Goal: Transaction & Acquisition: Purchase product/service

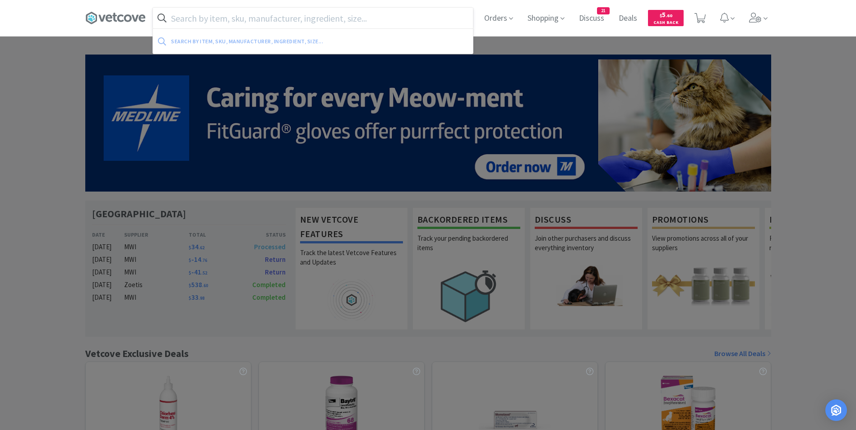
click at [231, 20] on input "text" at bounding box center [313, 18] width 320 height 21
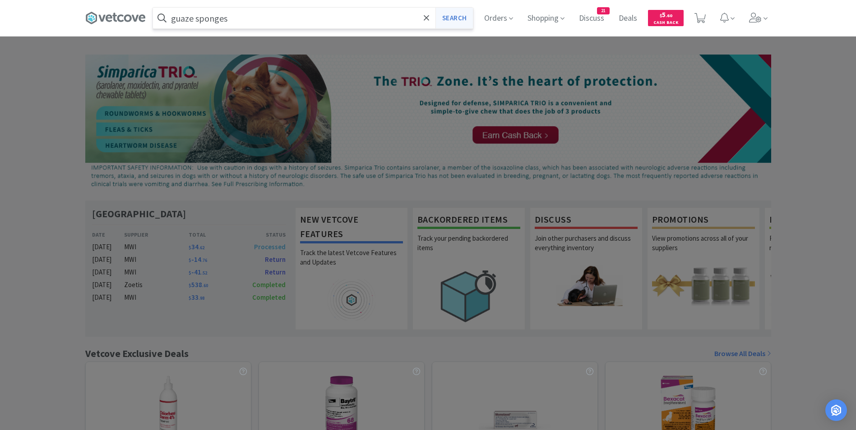
type input "guaze sponges"
click at [459, 16] on button "Search" at bounding box center [453, 18] width 37 height 21
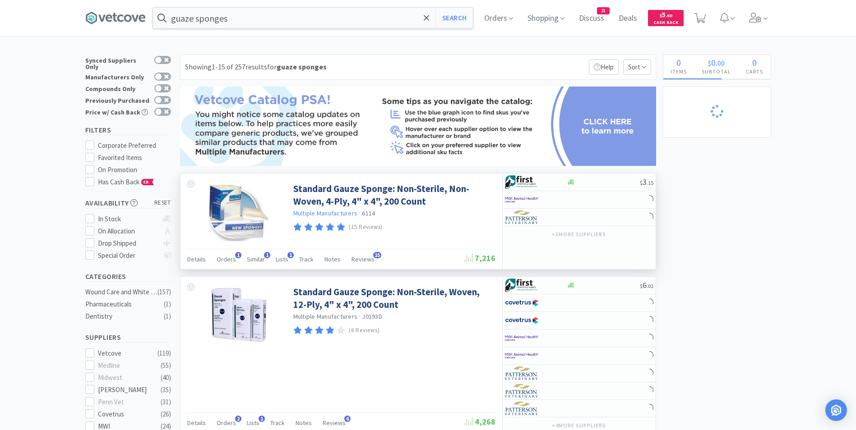
scroll to position [45, 0]
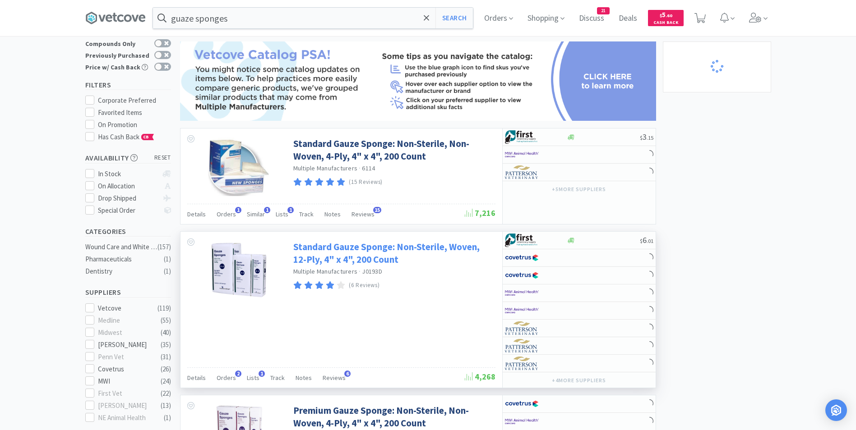
select select "1"
select select "10"
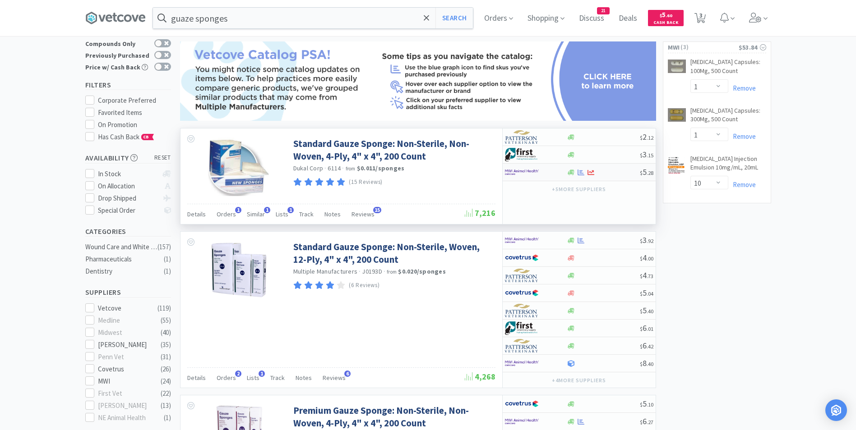
click at [523, 172] on img at bounding box center [522, 173] width 34 height 14
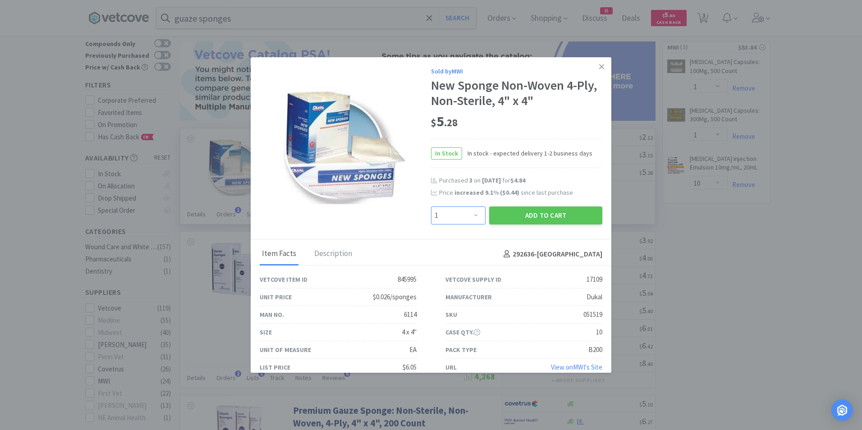
click at [473, 213] on select "Enter Quantity 1 2 3 4 5 6 7 8 9 10 11 12 13 14 15 16 17 18 19 20 Enter Quantity" at bounding box center [458, 216] width 55 height 18
select select "4"
click at [431, 207] on select "Enter Quantity 1 2 3 4 5 6 7 8 9 10 11 12 13 14 15 16 17 18 19 20 Enter Quantity" at bounding box center [458, 216] width 55 height 18
click at [530, 215] on button "Add to Cart" at bounding box center [545, 216] width 113 height 18
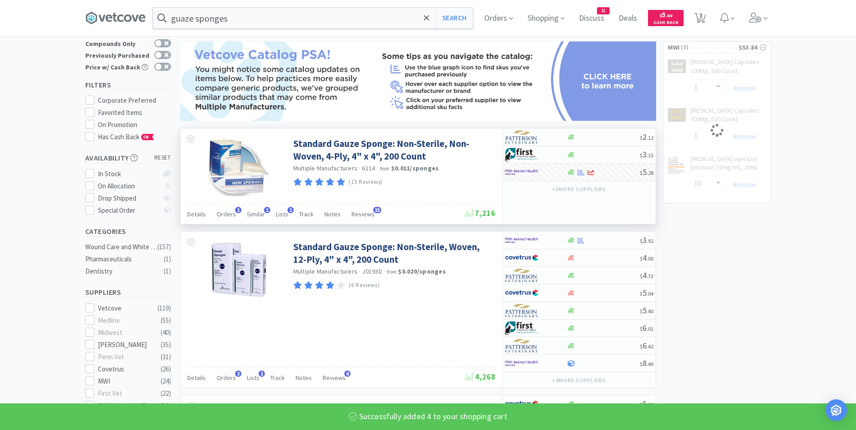
select select "4"
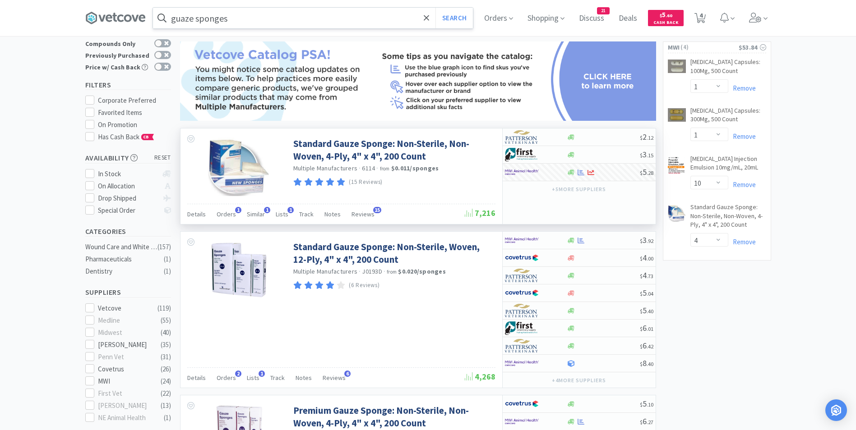
click at [269, 20] on input "guaze sponges" at bounding box center [313, 18] width 320 height 21
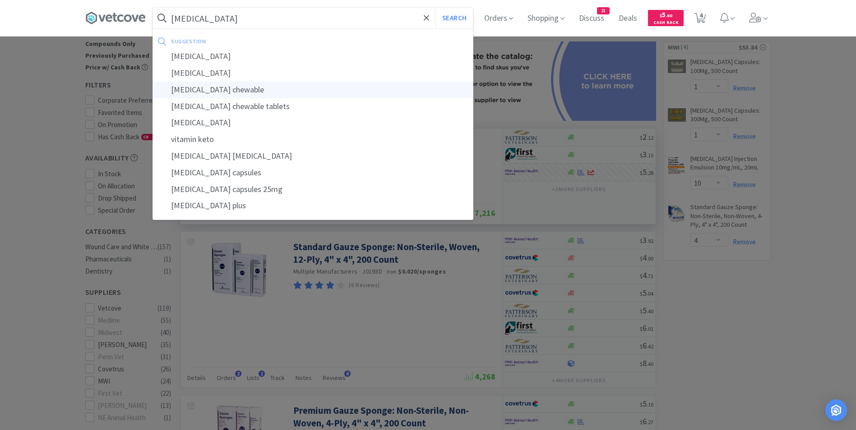
click at [266, 92] on div "[MEDICAL_DATA] chewable" at bounding box center [313, 90] width 320 height 17
type input "[MEDICAL_DATA] chewable"
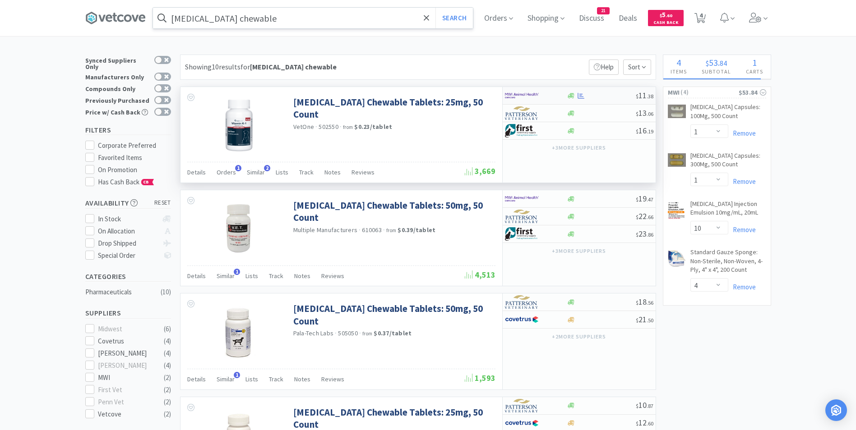
click at [512, 92] on img at bounding box center [522, 96] width 34 height 14
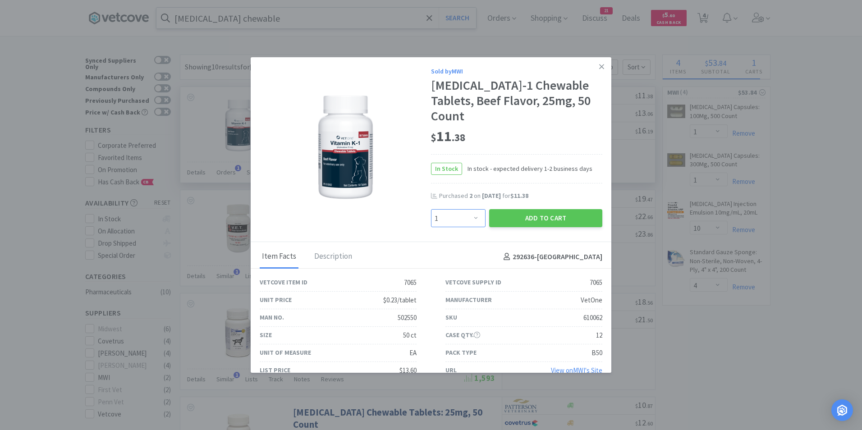
click at [474, 209] on select "Enter Quantity 1 2 3 4 5 6 7 8 9 10 11 12 13 14 15 16 17 18 19 20 Enter Quantity" at bounding box center [458, 218] width 55 height 18
select select "2"
click at [431, 209] on select "Enter Quantity 1 2 3 4 5 6 7 8 9 10 11 12 13 14 15 16 17 18 19 20 Enter Quantity" at bounding box center [458, 218] width 55 height 18
click at [531, 209] on button "Add to Cart" at bounding box center [545, 218] width 113 height 18
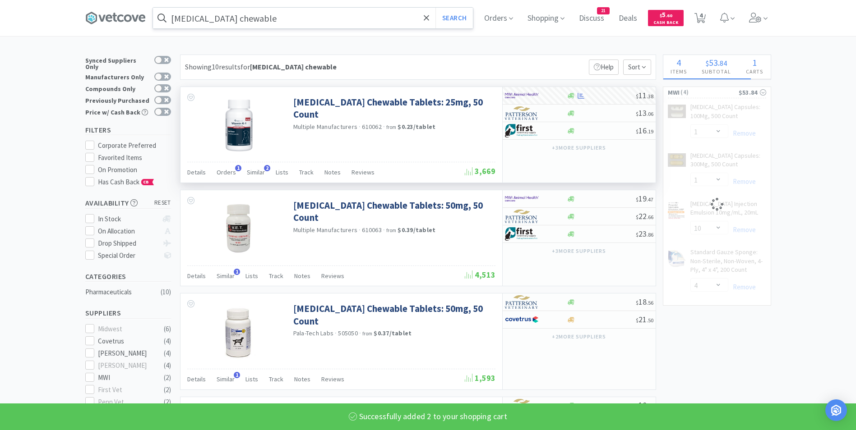
select select "2"
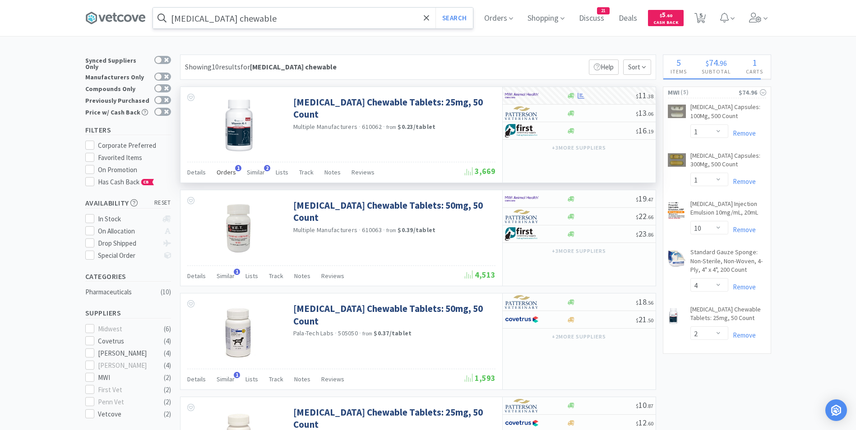
click at [224, 170] on span "Orders" at bounding box center [226, 172] width 19 height 8
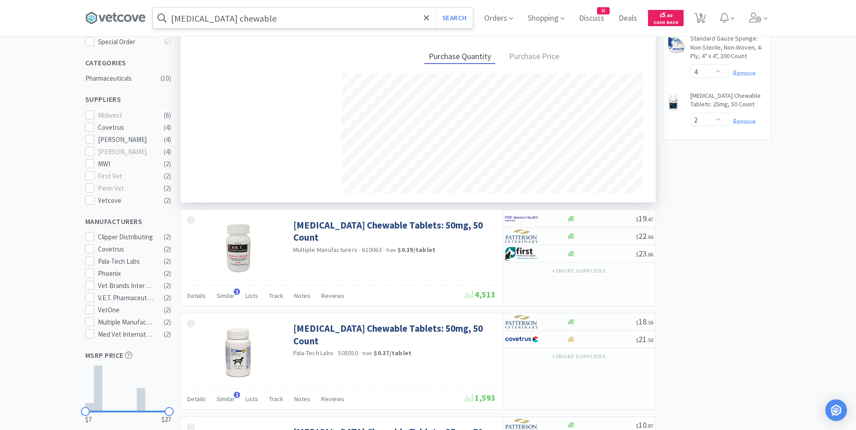
scroll to position [226, 0]
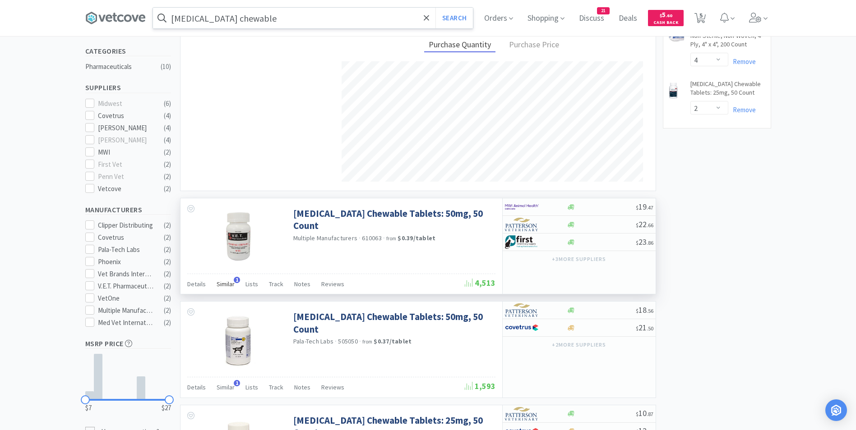
click at [231, 281] on span "Similar" at bounding box center [226, 284] width 18 height 8
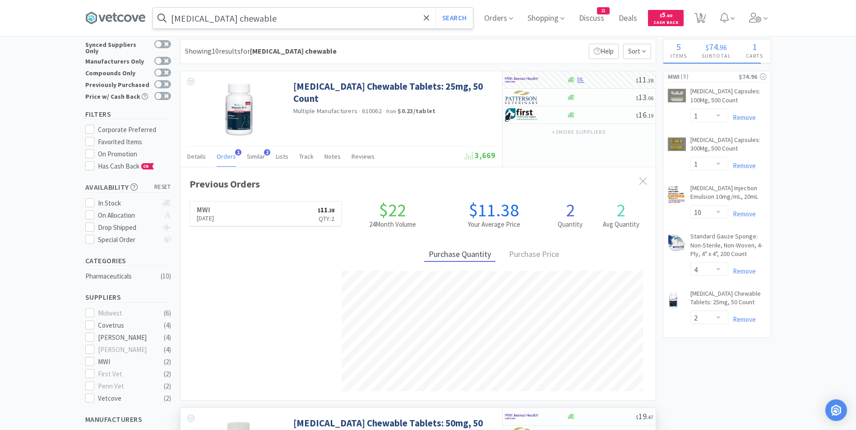
scroll to position [0, 0]
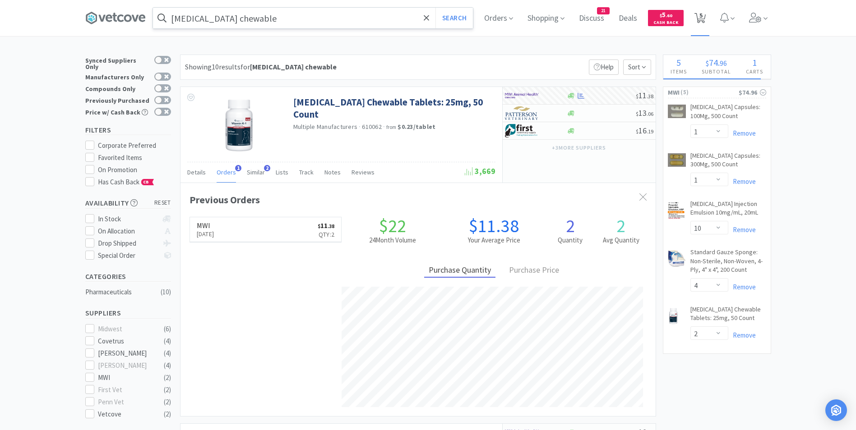
click at [701, 18] on icon at bounding box center [699, 18] width 11 height 10
select select "1"
select select "10"
select select "4"
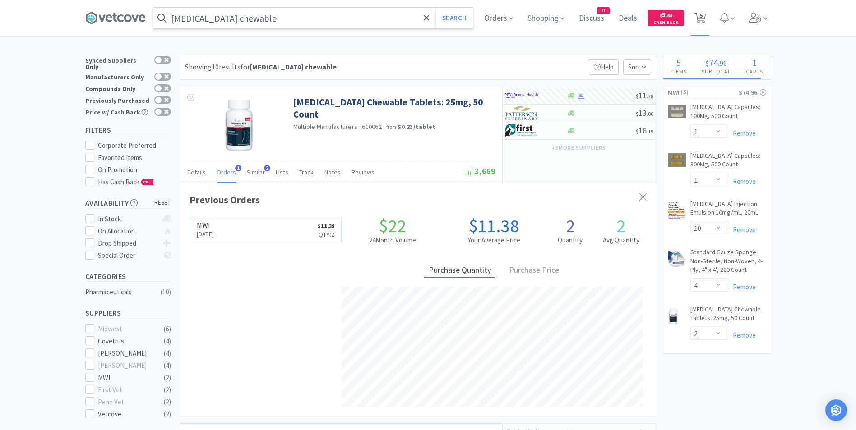
select select "2"
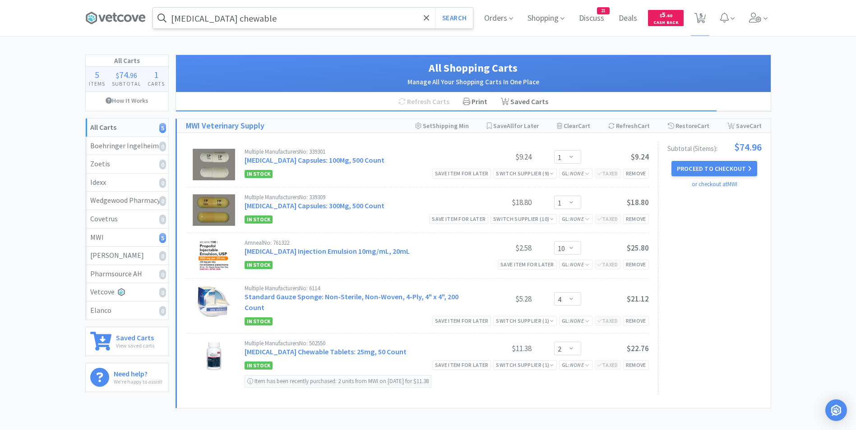
click at [254, 19] on input "[MEDICAL_DATA] chewable" at bounding box center [313, 18] width 320 height 21
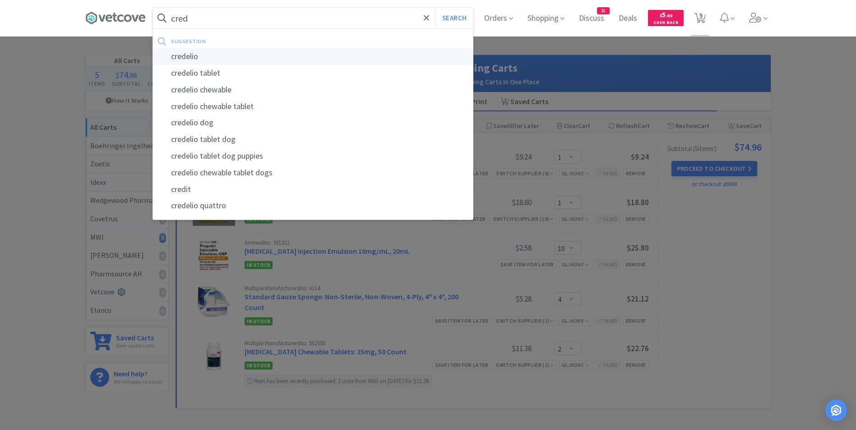
click at [206, 55] on div "credelio" at bounding box center [313, 56] width 320 height 17
type input "credelio"
select select "1"
select select "10"
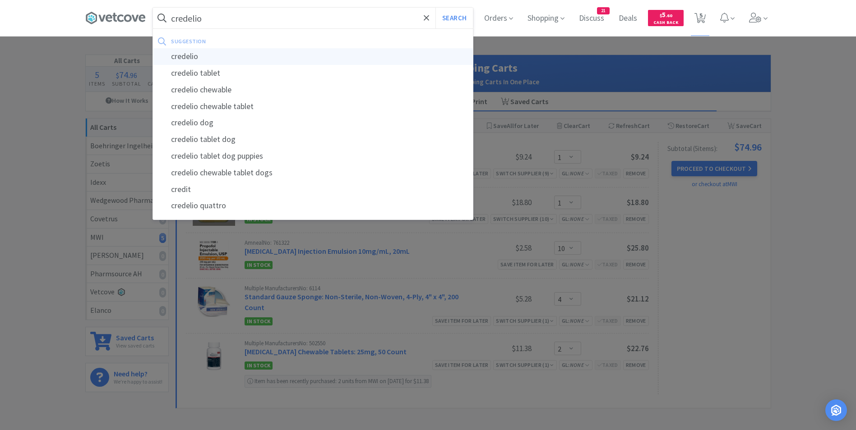
select select "4"
select select "2"
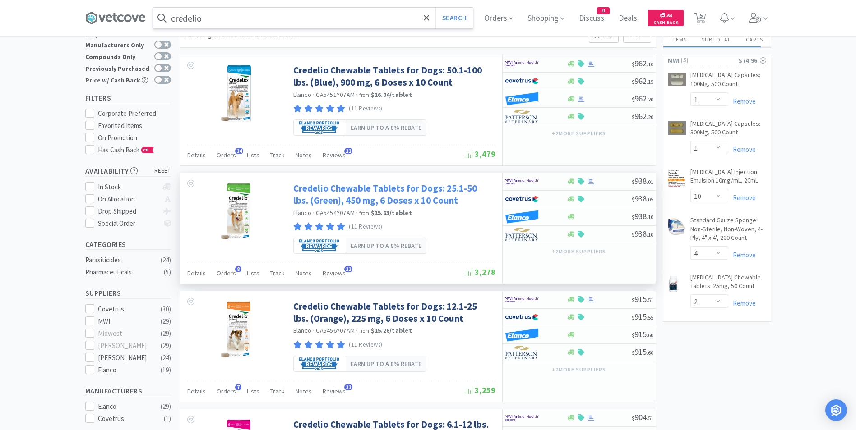
scroll to position [45, 0]
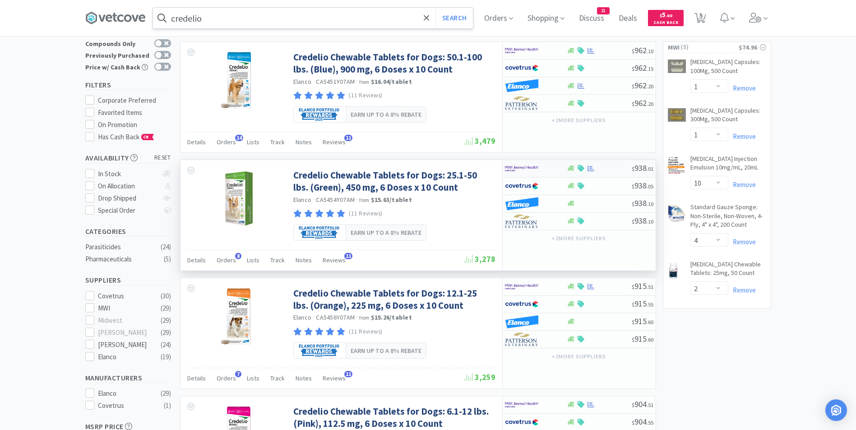
click at [537, 171] on img at bounding box center [522, 169] width 34 height 14
select select "1"
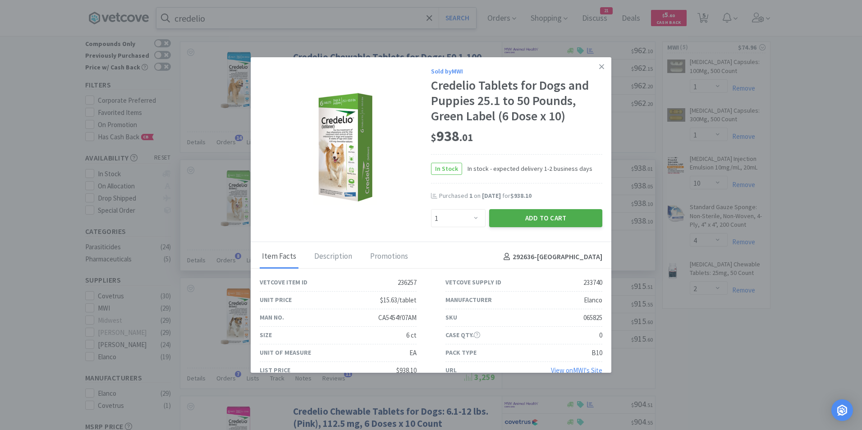
click at [526, 220] on button "Add to Cart" at bounding box center [545, 218] width 113 height 18
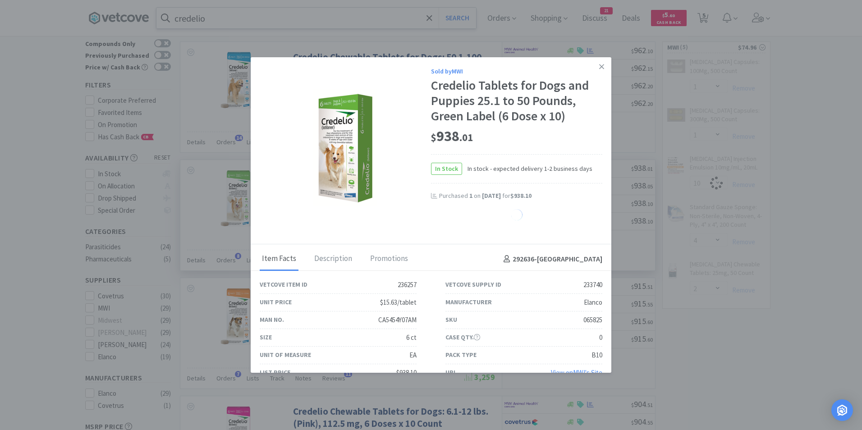
select select "1"
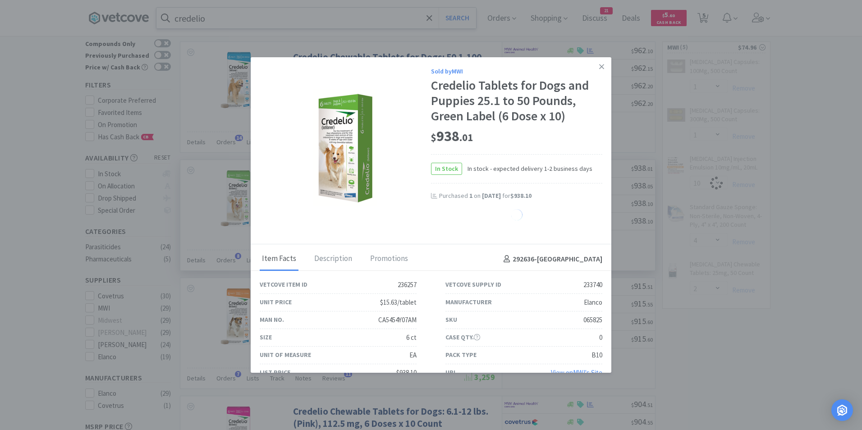
select select "1"
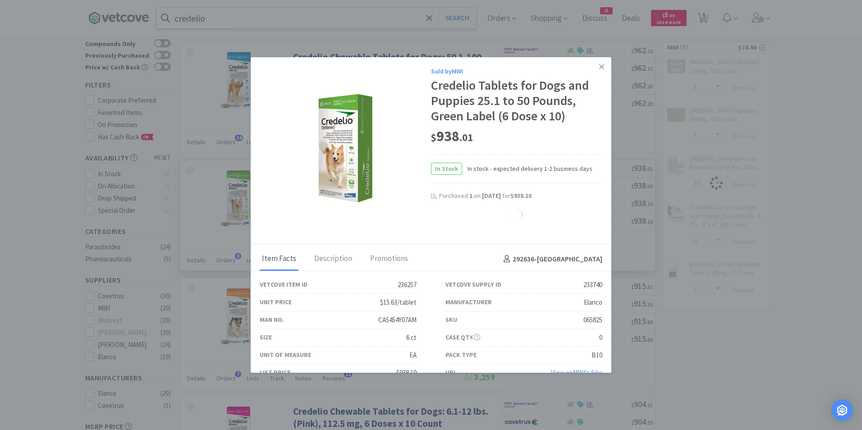
select select "1"
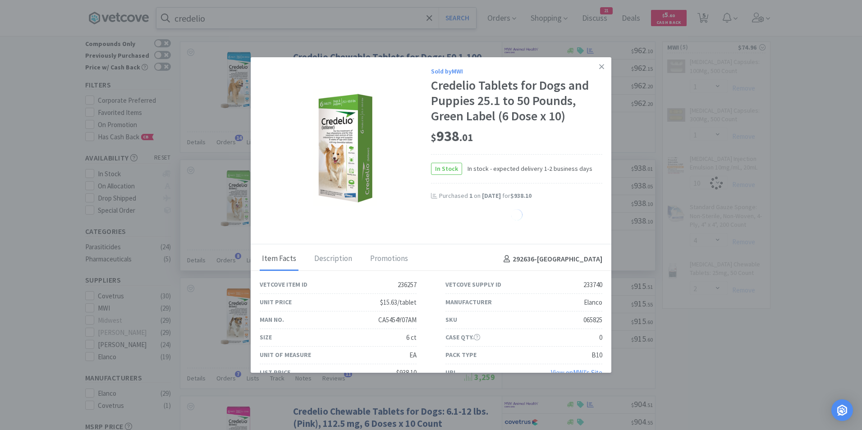
select select "1"
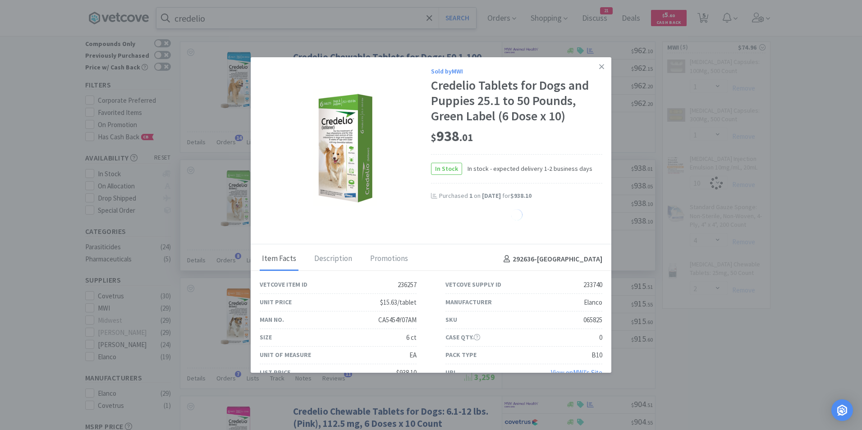
select select "1"
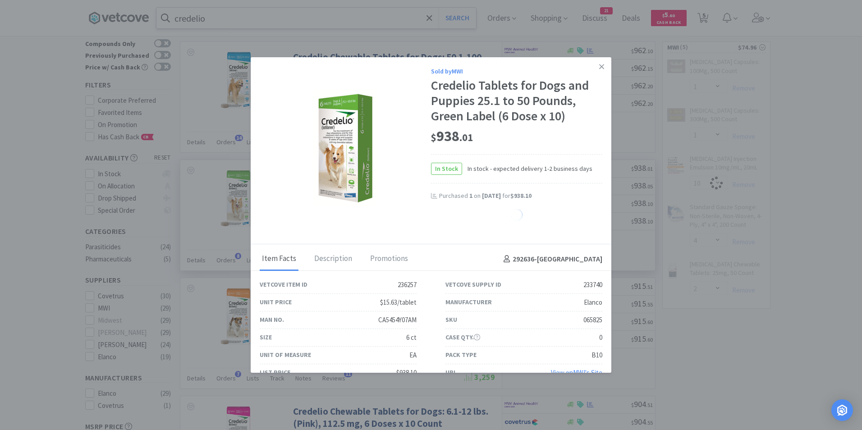
select select "1"
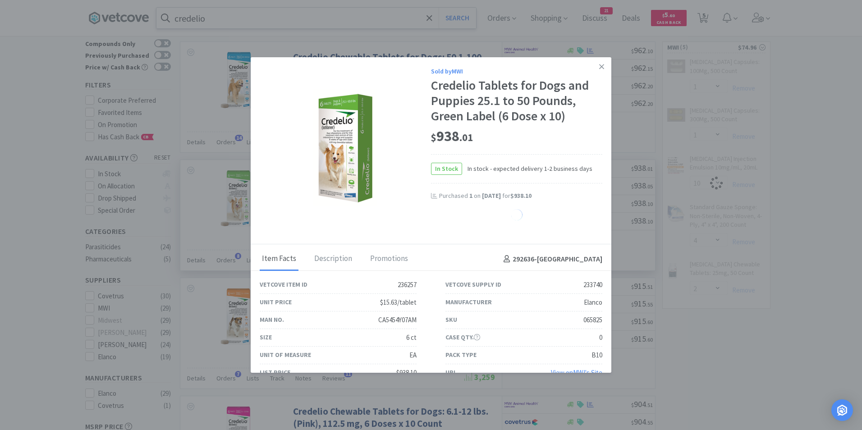
select select "1"
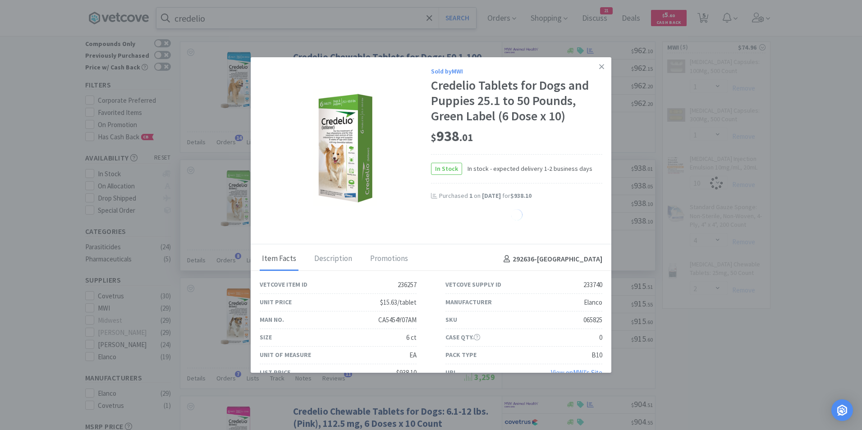
select select "1"
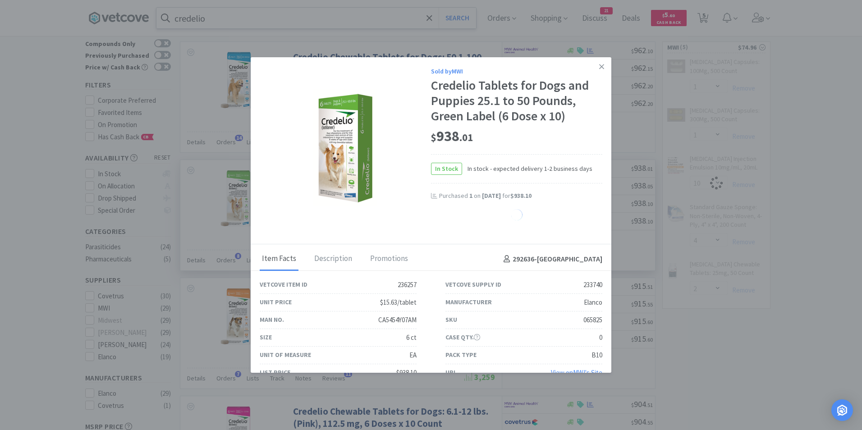
select select "1"
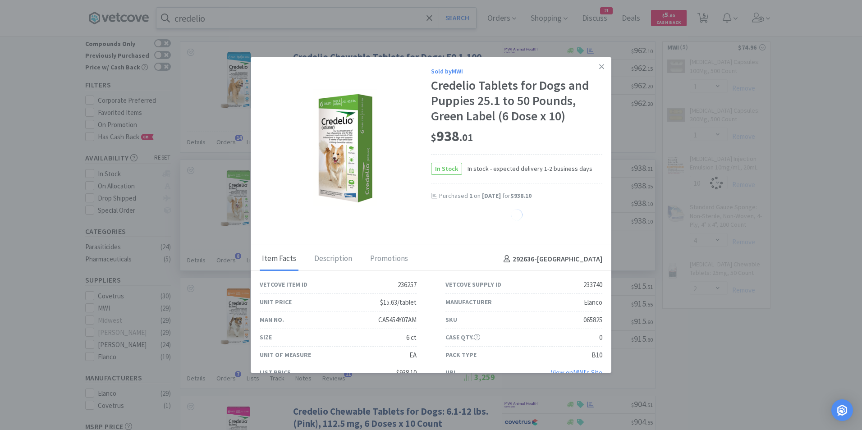
select select "1"
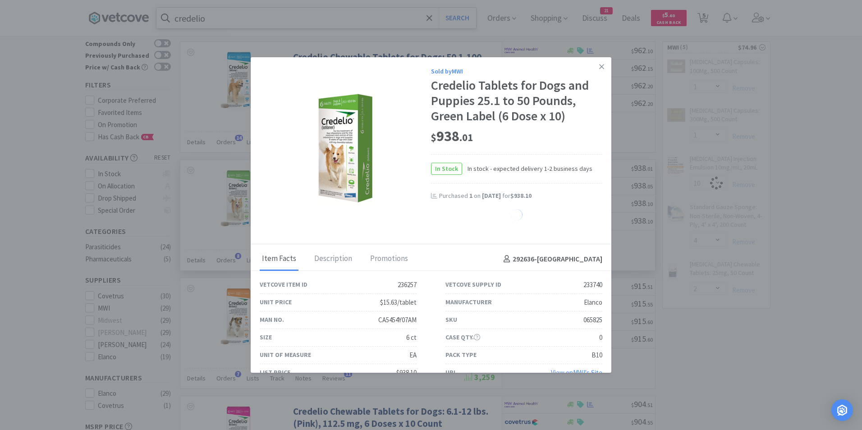
select select "1"
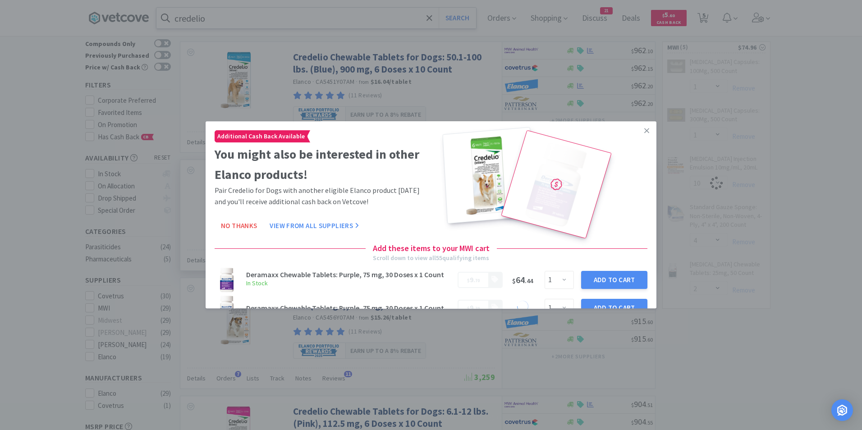
select select "1"
select select "10"
select select "4"
select select "2"
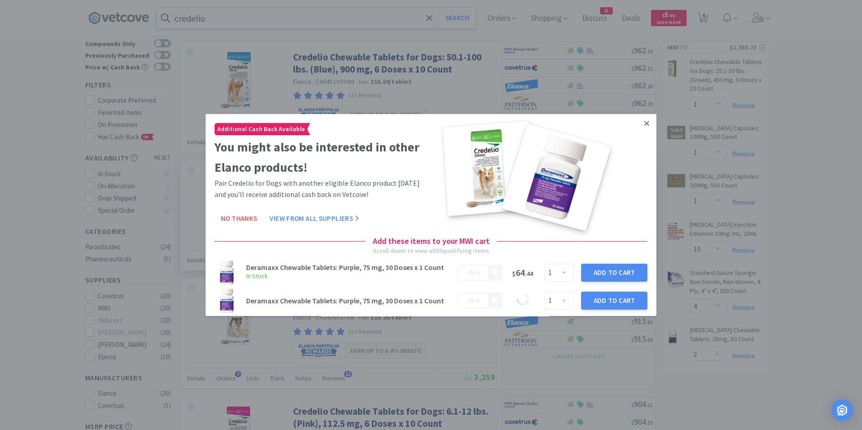
click at [645, 124] on icon at bounding box center [647, 123] width 5 height 5
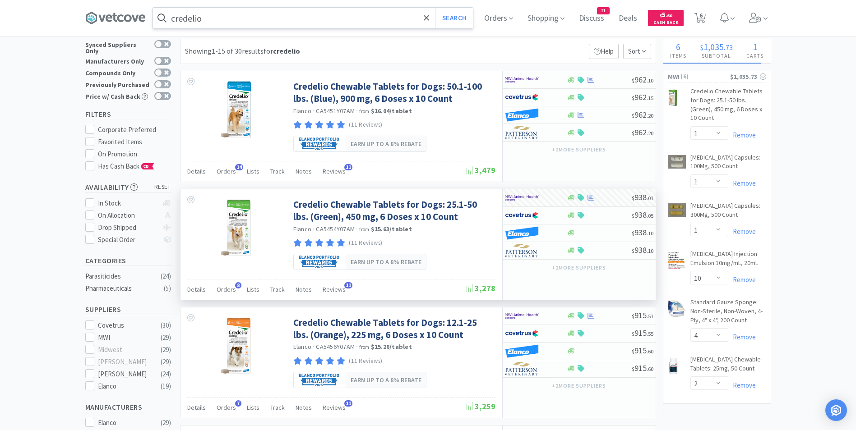
scroll to position [0, 0]
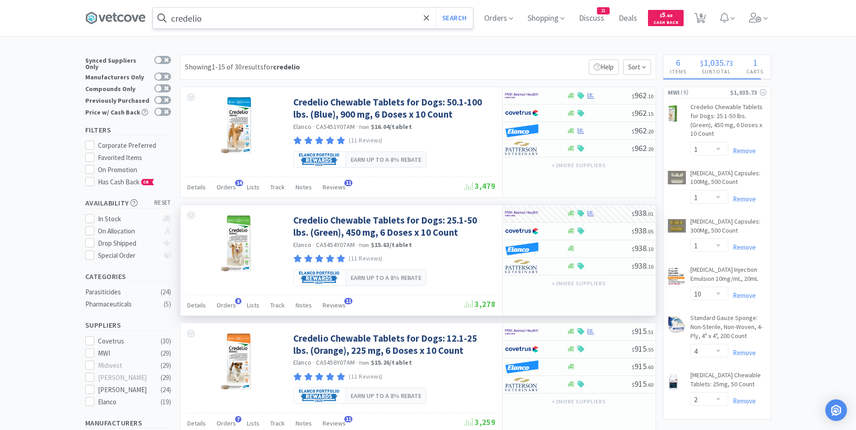
click at [210, 17] on input "credelio" at bounding box center [313, 18] width 320 height 21
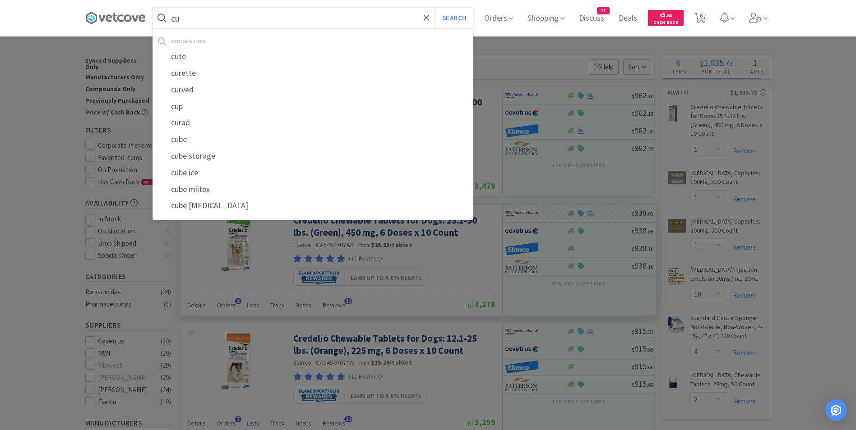
type input "c"
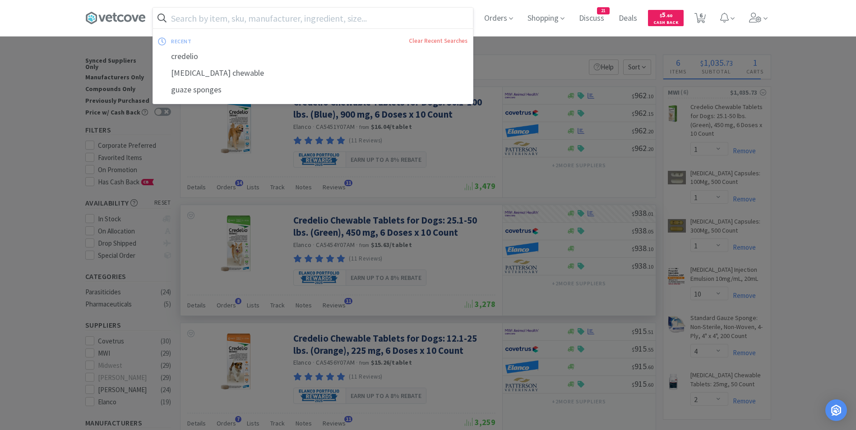
type input "d"
type input "m"
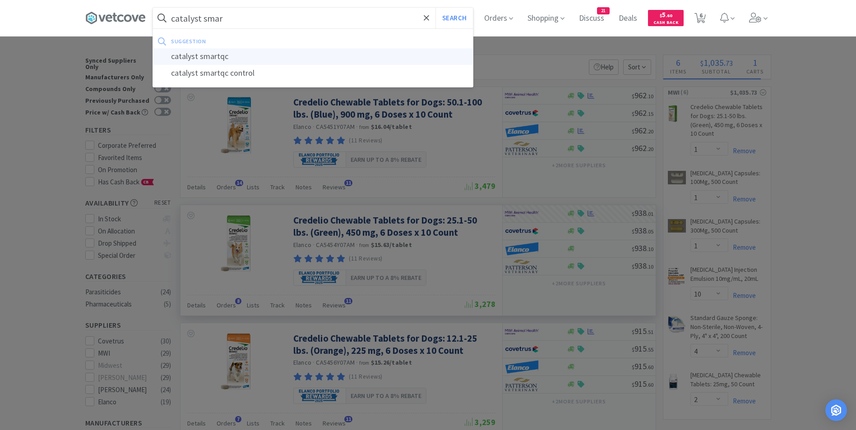
click at [219, 54] on div "catalyst smartqc" at bounding box center [313, 56] width 320 height 17
type input "catalyst smartqc"
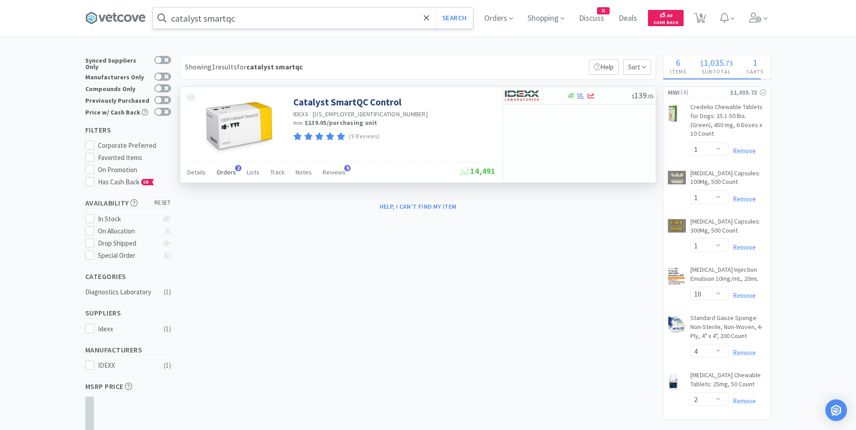
click at [226, 173] on span "Orders" at bounding box center [226, 172] width 19 height 8
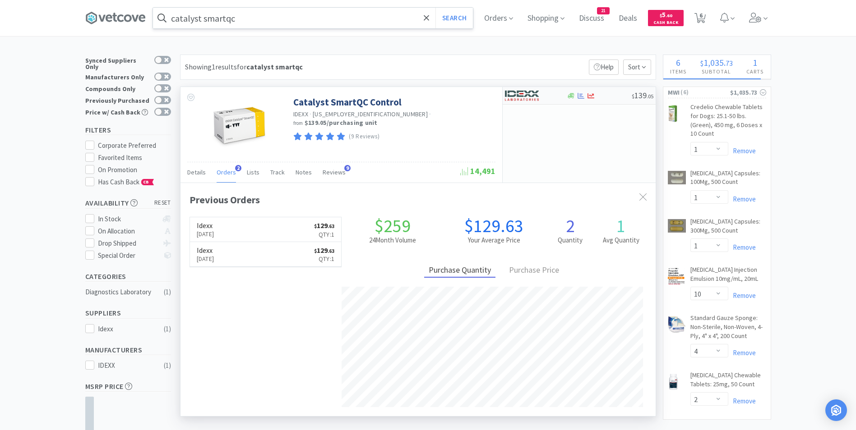
click at [542, 101] on div at bounding box center [530, 95] width 50 height 15
select select "1"
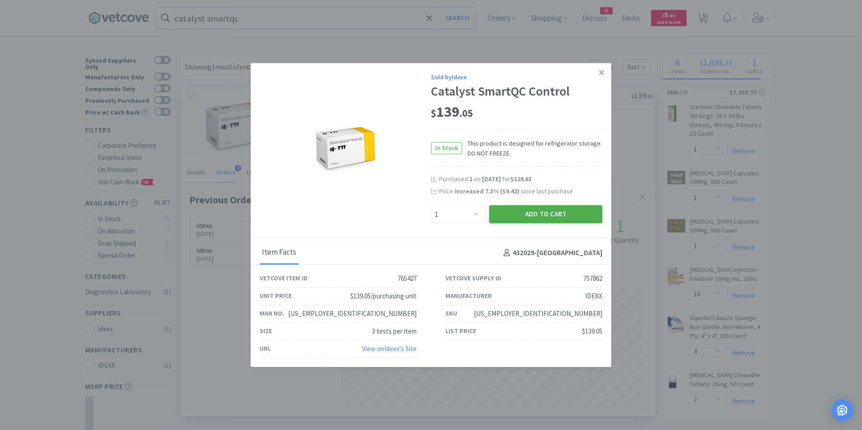
click at [520, 216] on button "Add to Cart" at bounding box center [545, 215] width 113 height 18
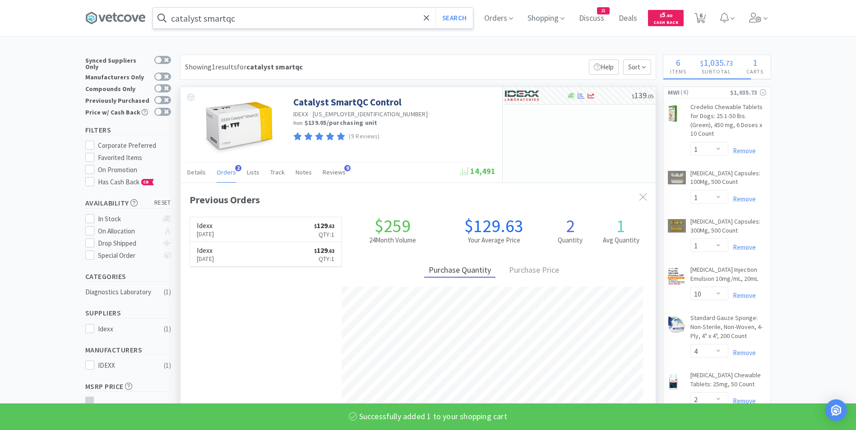
select select "1"
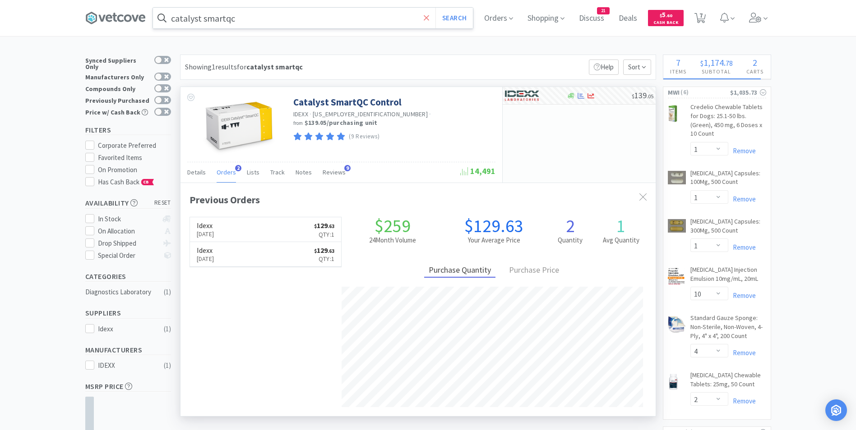
click at [432, 14] on span at bounding box center [426, 18] width 10 height 19
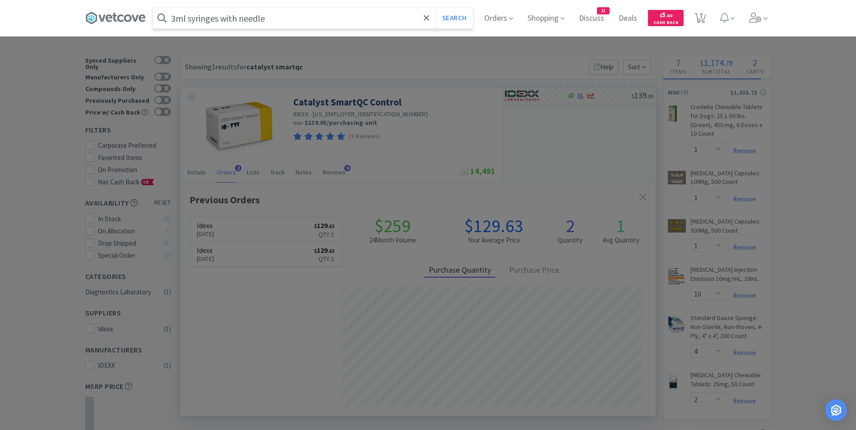
type input "3ml syringes with needle"
click at [435, 8] on button "Search" at bounding box center [453, 18] width 37 height 21
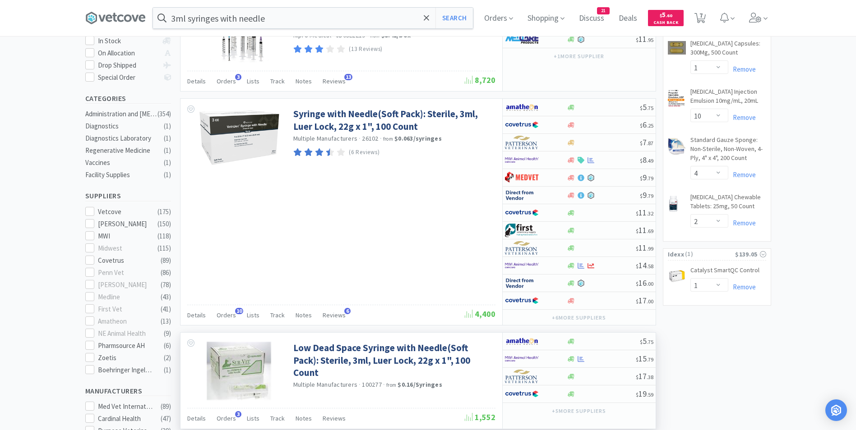
scroll to position [180, 0]
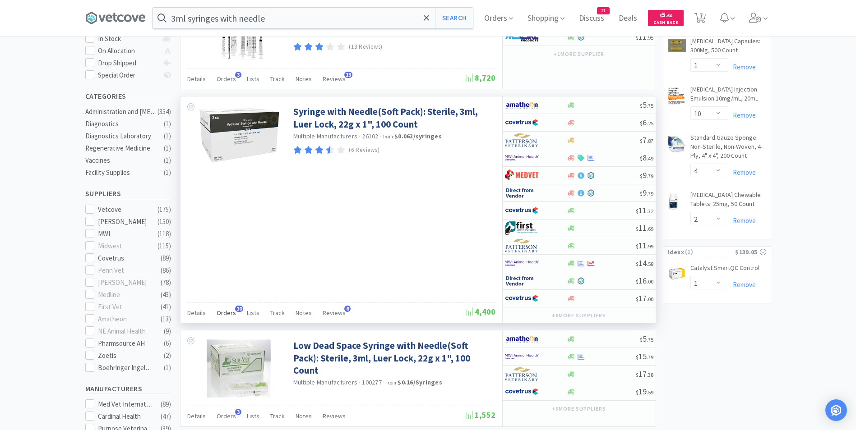
click at [229, 313] on span "Orders" at bounding box center [226, 313] width 19 height 8
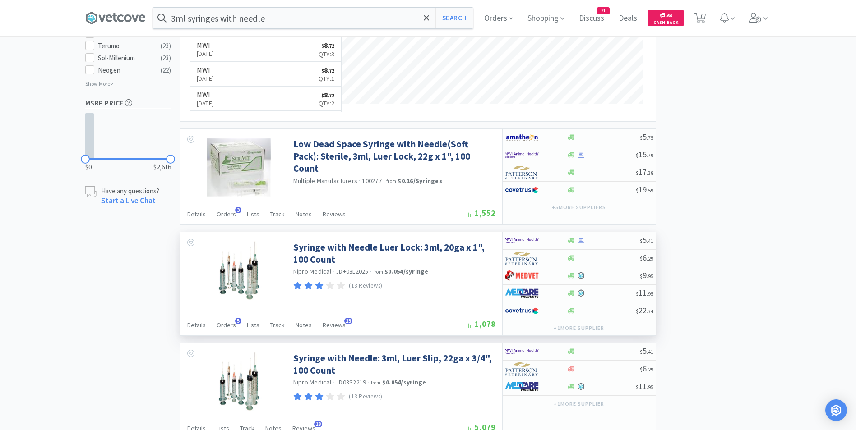
scroll to position [677, 0]
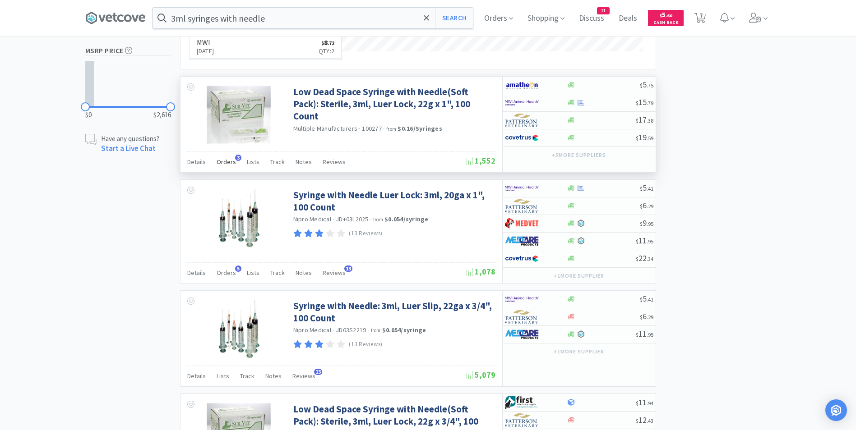
click at [233, 161] on span "Orders" at bounding box center [226, 162] width 19 height 8
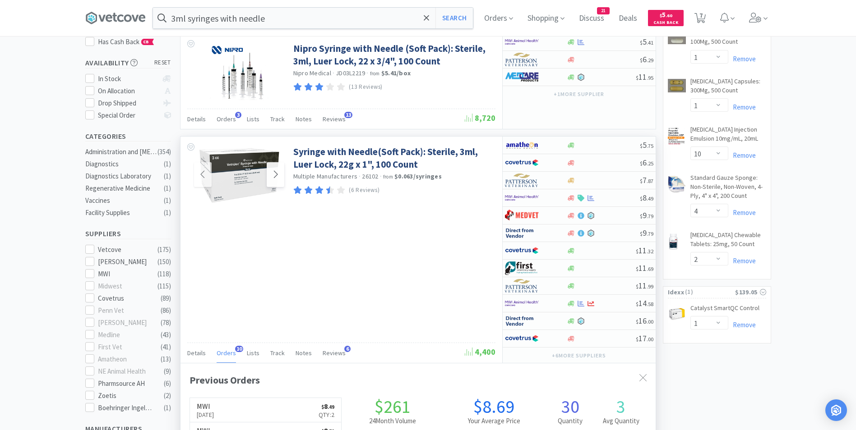
scroll to position [135, 0]
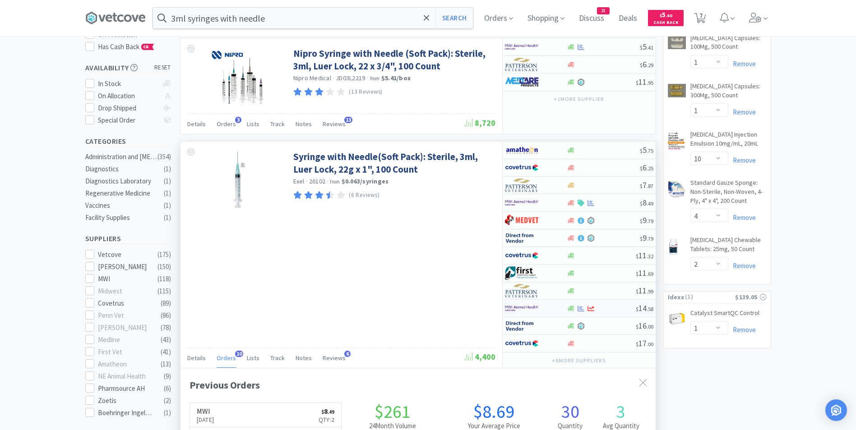
click at [523, 308] on img at bounding box center [522, 309] width 34 height 14
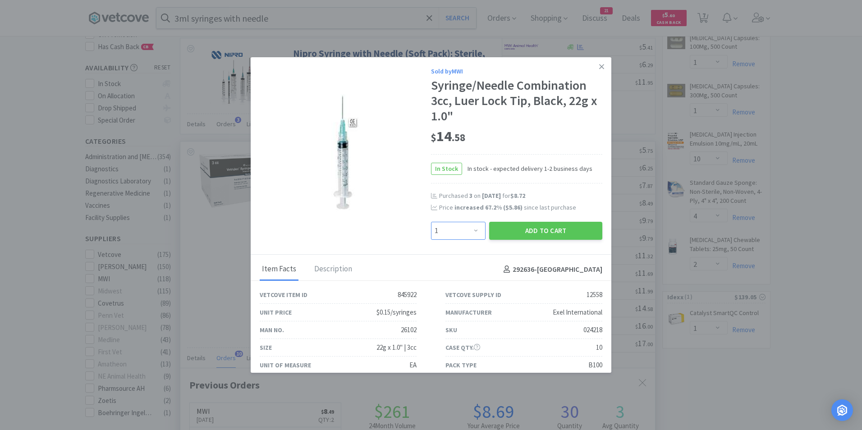
click at [475, 232] on select "Enter Quantity 1 2 3 4 5 6 7 8 9 10 11 12 13 14 15 16 17 18 19 20 Enter Quantity" at bounding box center [458, 231] width 55 height 18
select select "3"
click at [431, 222] on select "Enter Quantity 1 2 3 4 5 6 7 8 9 10 11 12 13 14 15 16 17 18 19 20 Enter Quantity" at bounding box center [458, 231] width 55 height 18
click at [521, 226] on button "Add to Cart" at bounding box center [545, 231] width 113 height 18
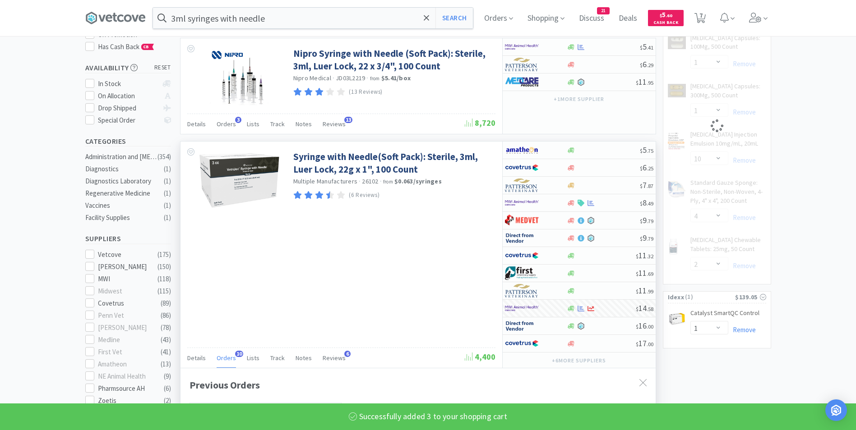
select select "3"
select select "2"
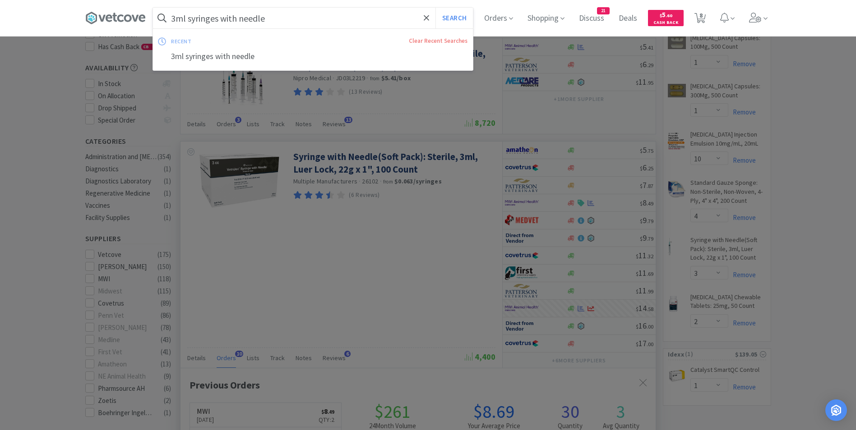
click at [293, 21] on input "3ml syringes with needle" at bounding box center [313, 18] width 320 height 21
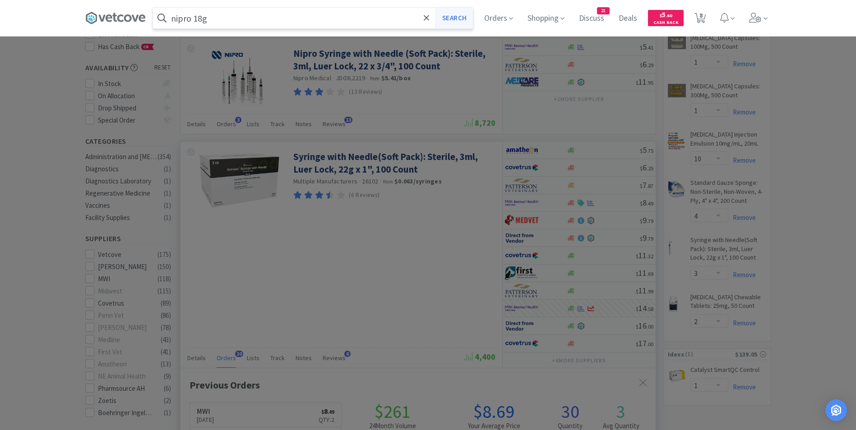
type input "nipro 18g"
click at [456, 18] on button "Search" at bounding box center [453, 18] width 37 height 21
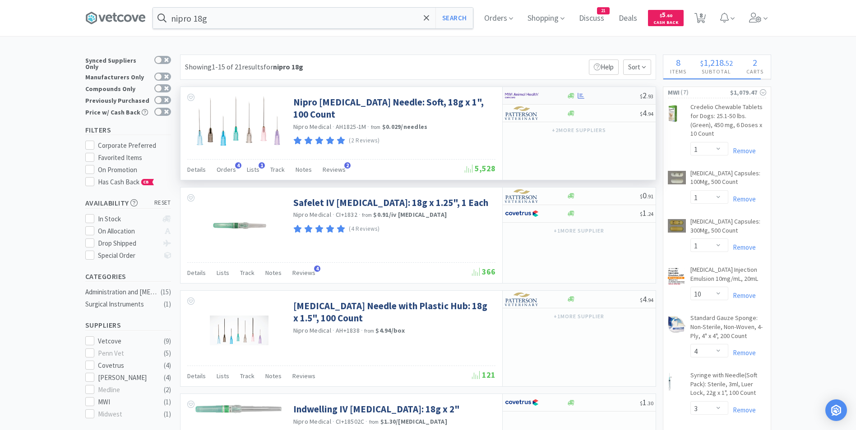
click at [529, 97] on img at bounding box center [522, 96] width 34 height 14
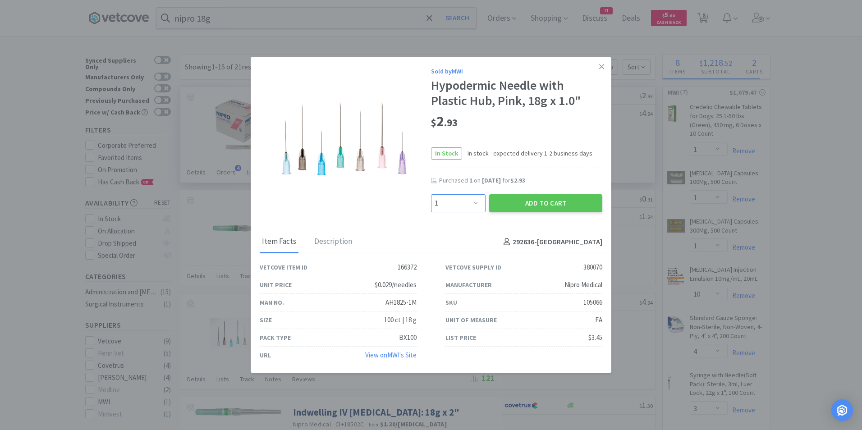
click at [474, 203] on select "Enter Quantity 1 2 3 4 5 6 7 8 9 10 11 12 13 14 15 16 17 18 19 20 Enter Quantity" at bounding box center [458, 203] width 55 height 18
select select "2"
click at [431, 194] on select "Enter Quantity 1 2 3 4 5 6 7 8 9 10 11 12 13 14 15 16 17 18 19 20 Enter Quantity" at bounding box center [458, 203] width 55 height 18
click at [537, 206] on button "Add to Cart" at bounding box center [545, 203] width 113 height 18
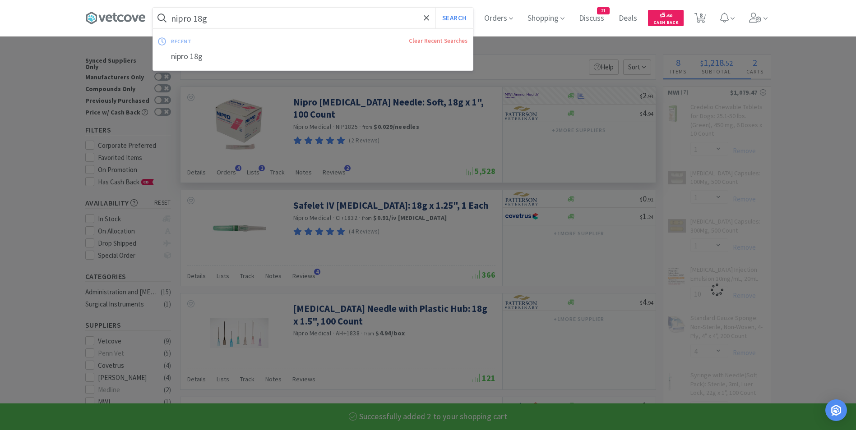
click at [224, 21] on input "nipro 18g" at bounding box center [313, 18] width 320 height 21
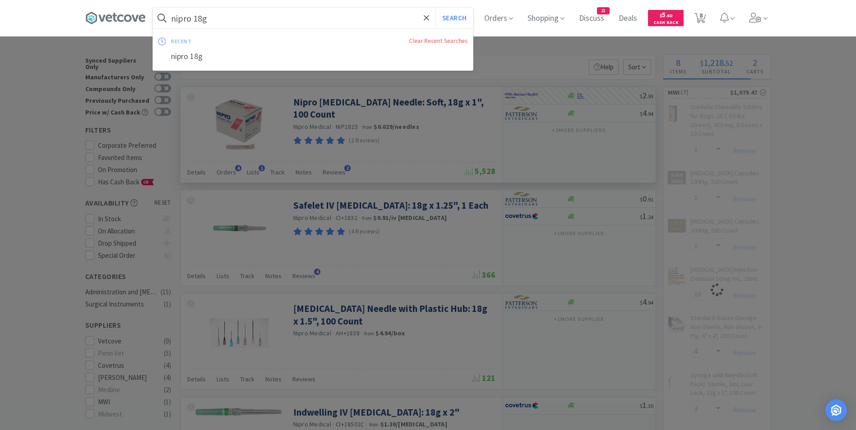
select select "2"
select select "10"
select select "4"
select select "3"
select select "2"
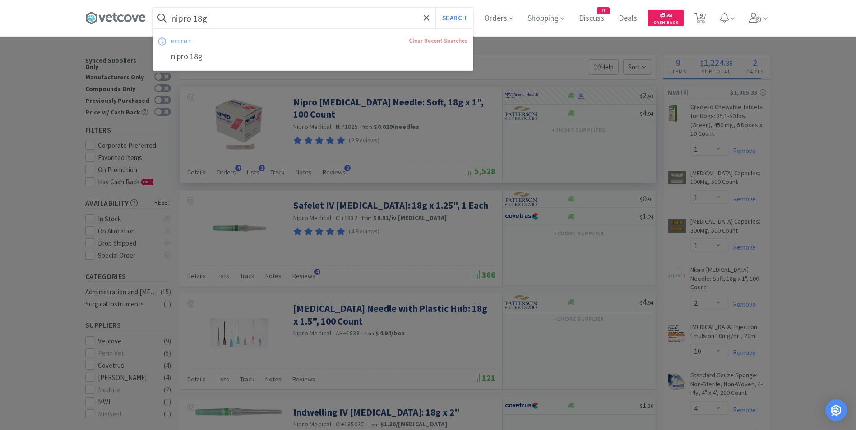
click at [224, 21] on input "nipro 18g" at bounding box center [313, 18] width 320 height 21
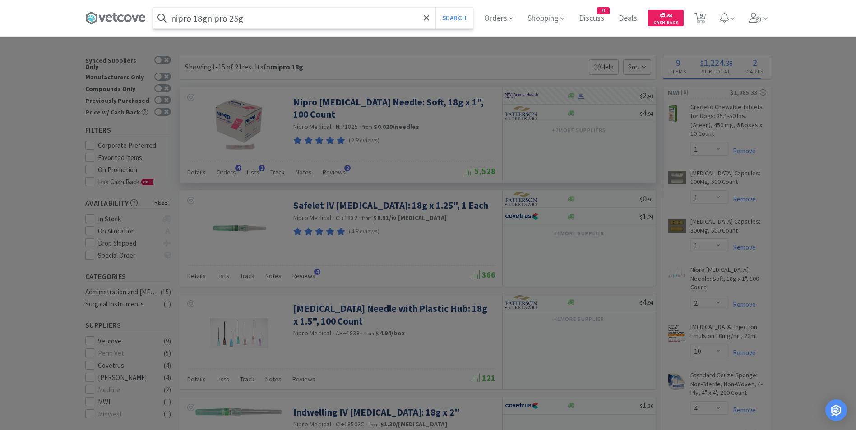
drag, startPoint x: 231, startPoint y: 17, endPoint x: 229, endPoint y: 36, distance: 19.5
click at [230, 21] on input "nipro 18gnipro 25g" at bounding box center [313, 18] width 320 height 21
type input "nipro 25g"
click at [464, 20] on button "Search" at bounding box center [453, 18] width 37 height 21
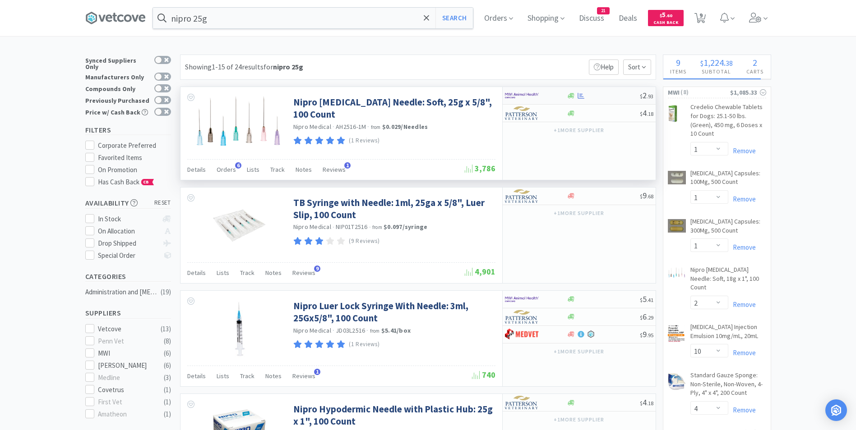
click at [534, 94] on img at bounding box center [522, 96] width 34 height 14
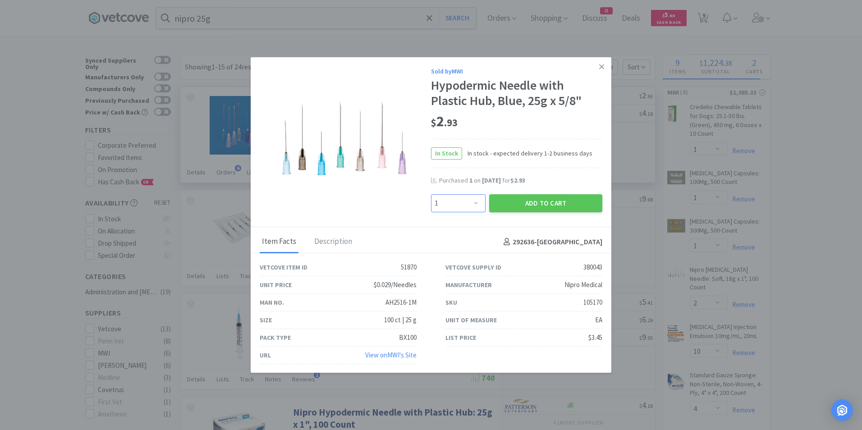
click at [470, 202] on select "Enter Quantity 1 2 3 4 5 6 7 8 9 10 11 12 13 14 15 16 17 18 19 20 Enter Quantity" at bounding box center [458, 203] width 55 height 18
select select "2"
click at [431, 194] on select "Enter Quantity 1 2 3 4 5 6 7 8 9 10 11 12 13 14 15 16 17 18 19 20 Enter Quantity" at bounding box center [458, 203] width 55 height 18
click at [516, 198] on button "Add to Cart" at bounding box center [545, 203] width 113 height 18
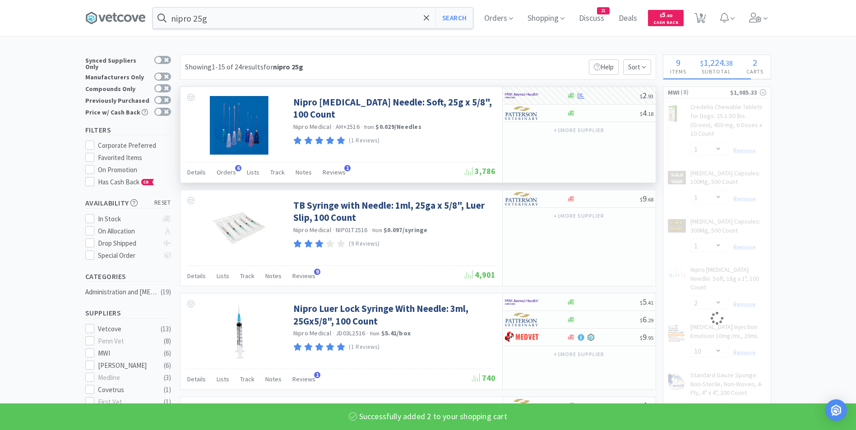
select select "2"
select select "10"
select select "4"
select select "3"
select select "2"
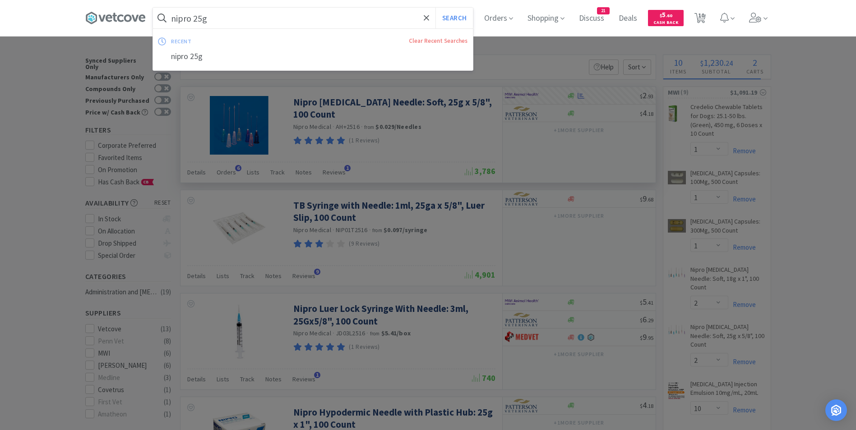
click at [274, 20] on input "nipro 25g" at bounding box center [313, 18] width 320 height 21
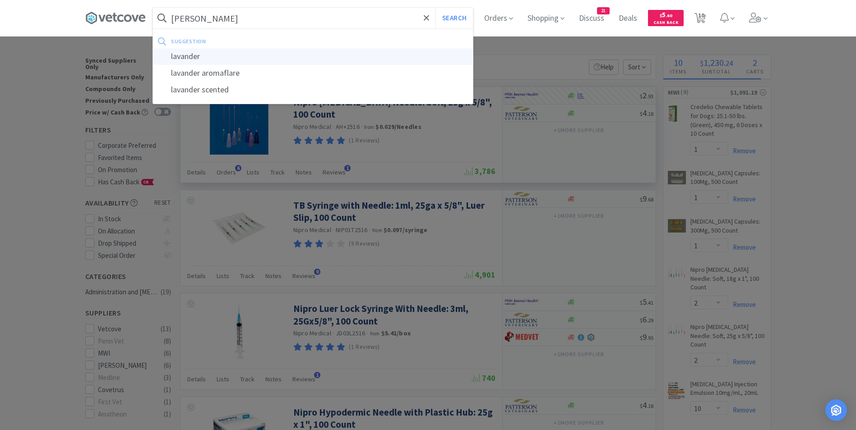
click at [254, 52] on div "lavander" at bounding box center [313, 56] width 320 height 17
type input "lavander"
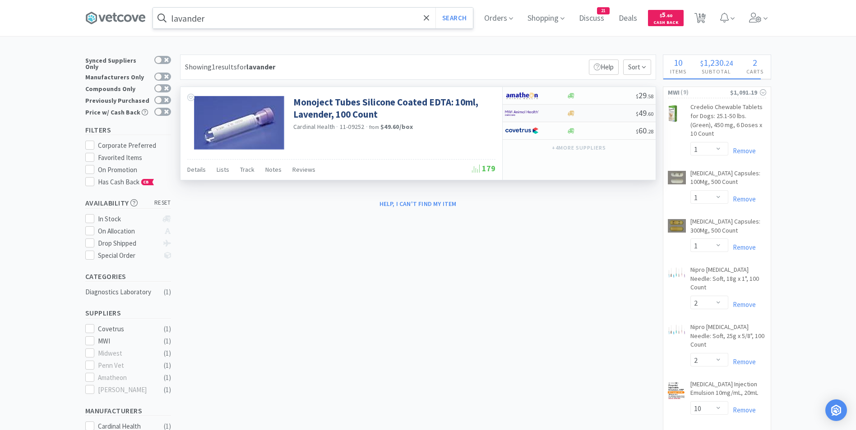
click at [535, 113] on img at bounding box center [522, 113] width 34 height 14
select select "1"
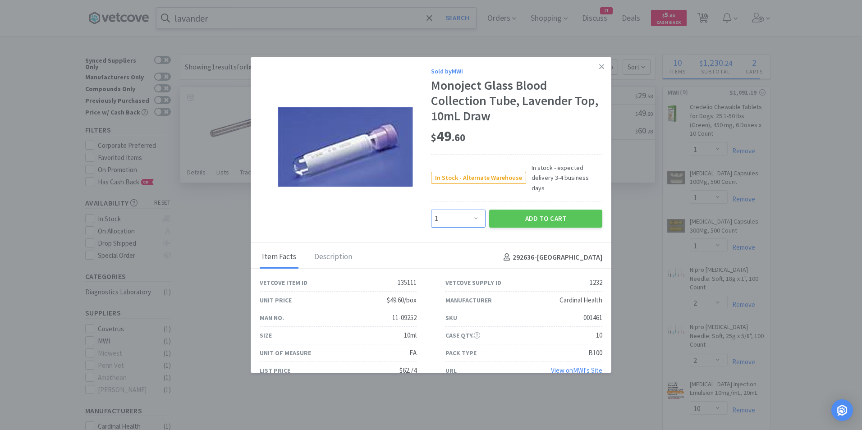
click at [469, 210] on select "Enter Quantity 1 2 3 4 5 6 7 8 9 10 11 12 13 14 15 16 17 18 19 20 Enter Quantity" at bounding box center [458, 219] width 55 height 18
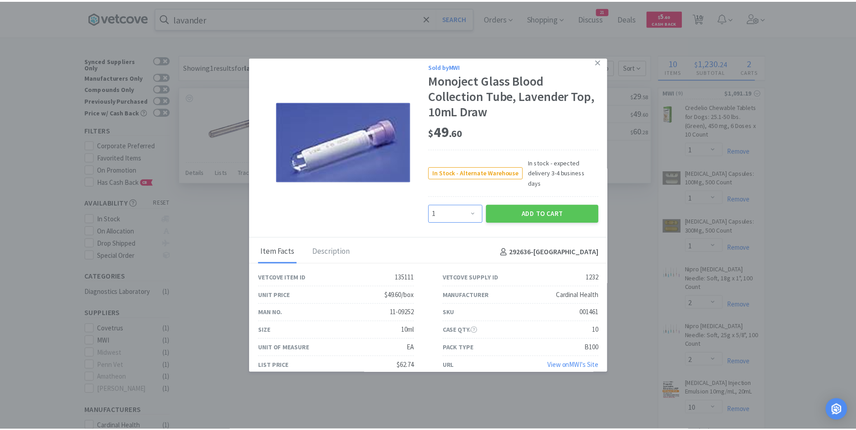
scroll to position [6, 0]
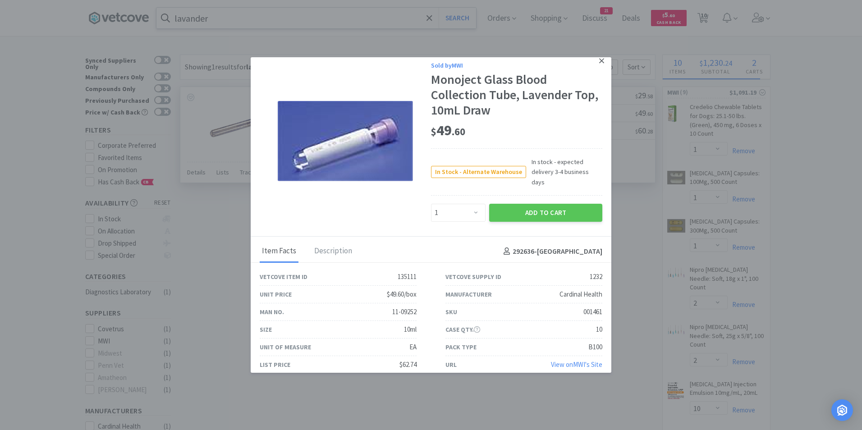
click at [599, 59] on icon at bounding box center [601, 61] width 5 height 8
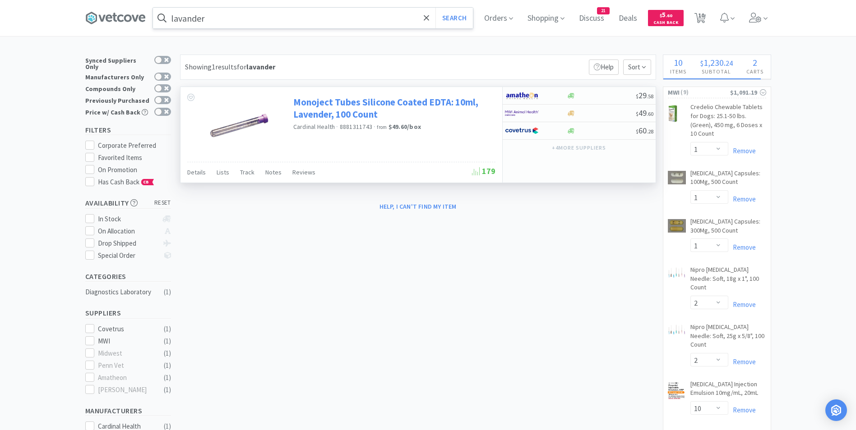
click at [354, 116] on link "Monoject Tubes Silicone Coated EDTA: 10ml, Lavender, 100 Count" at bounding box center [393, 108] width 200 height 25
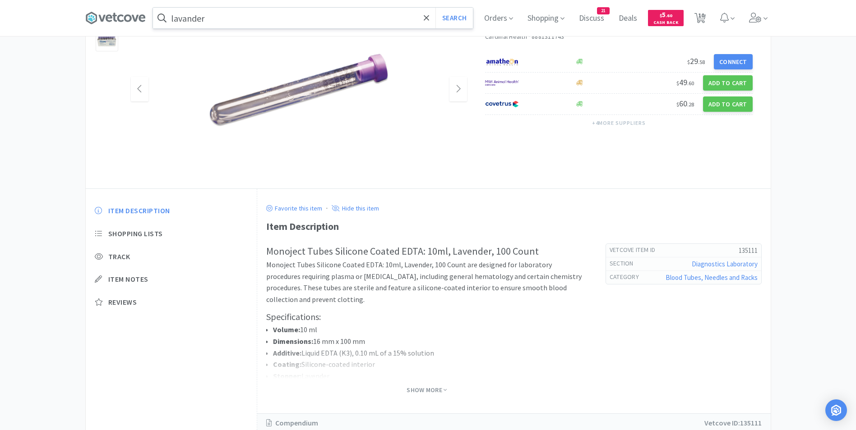
scroll to position [120, 0]
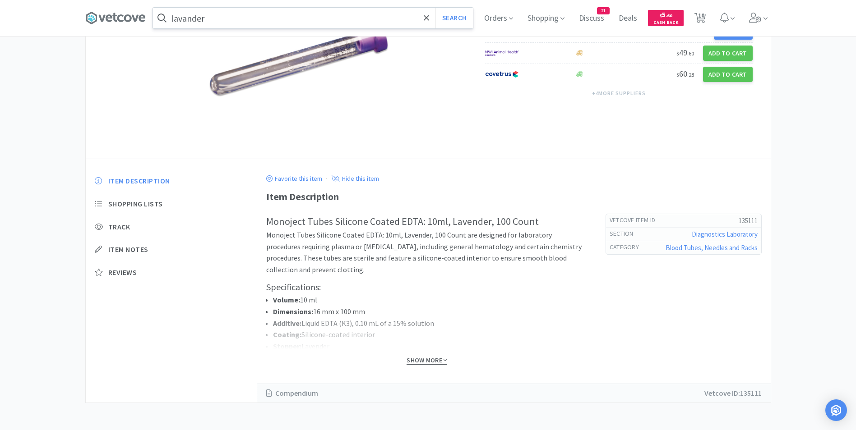
click at [443, 362] on span "Show More" at bounding box center [426, 360] width 40 height 9
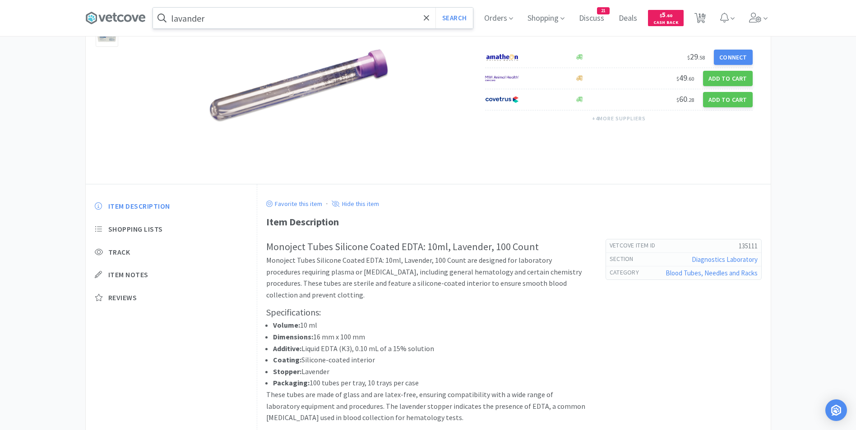
scroll to position [0, 0]
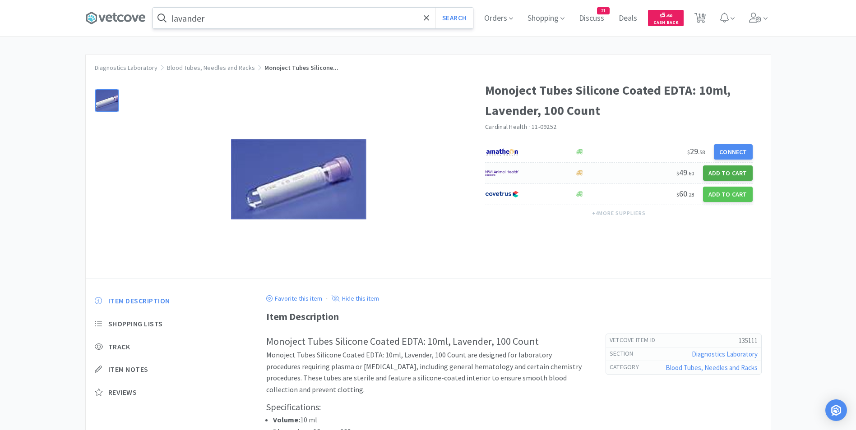
click at [719, 173] on button "Add to Cart" at bounding box center [728, 173] width 50 height 15
select select "1"
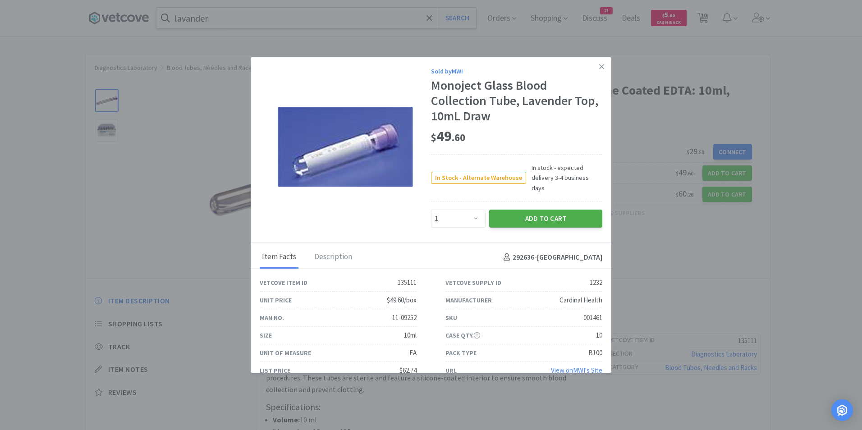
click at [553, 210] on button "Add to Cart" at bounding box center [545, 219] width 113 height 18
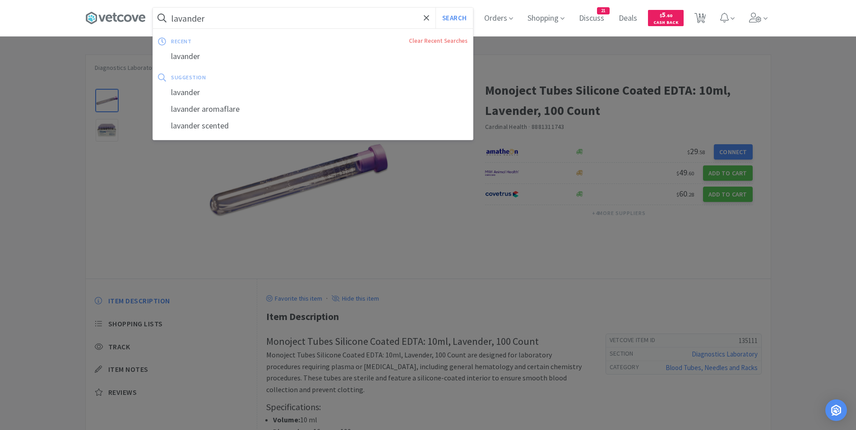
click at [226, 20] on input "lavander" at bounding box center [313, 18] width 320 height 21
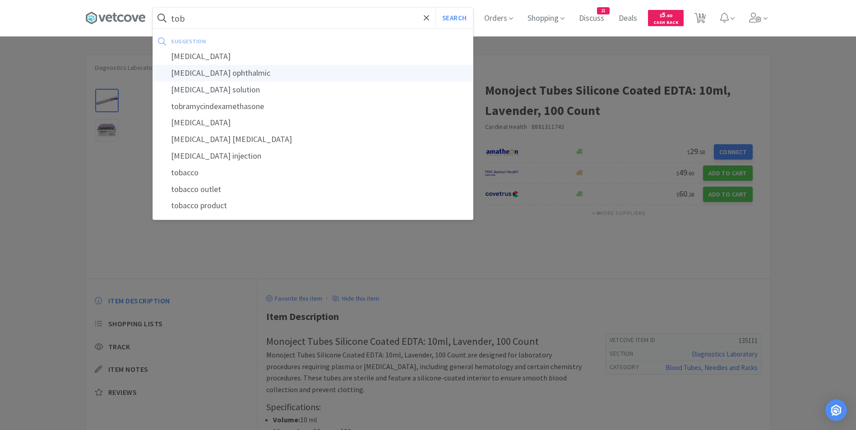
click at [223, 74] on div "[MEDICAL_DATA] ophthalmic" at bounding box center [313, 73] width 320 height 17
type input "[MEDICAL_DATA] ophthalmic"
select select "1"
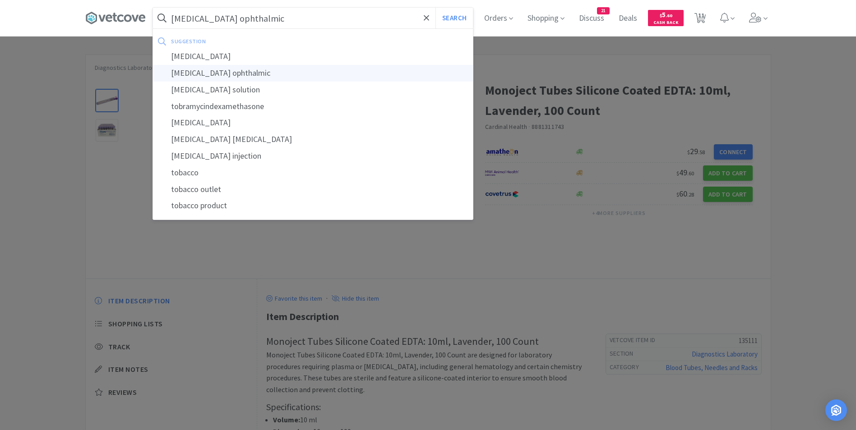
select select "1"
select select "2"
select select "10"
select select "4"
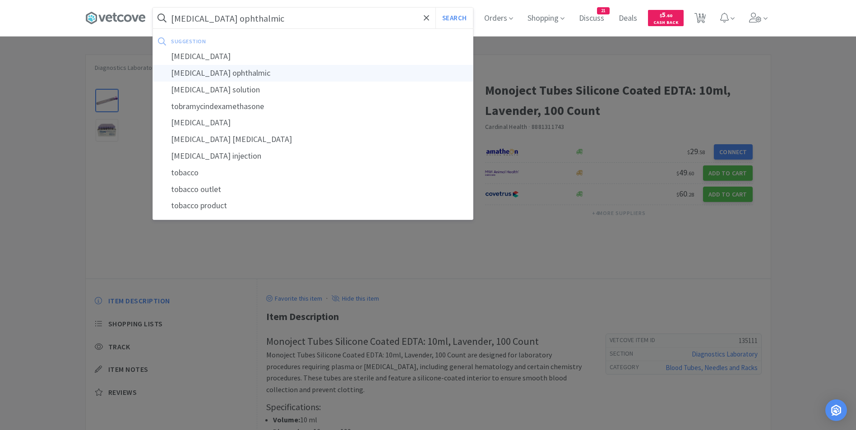
select select "3"
select select "2"
select select "1"
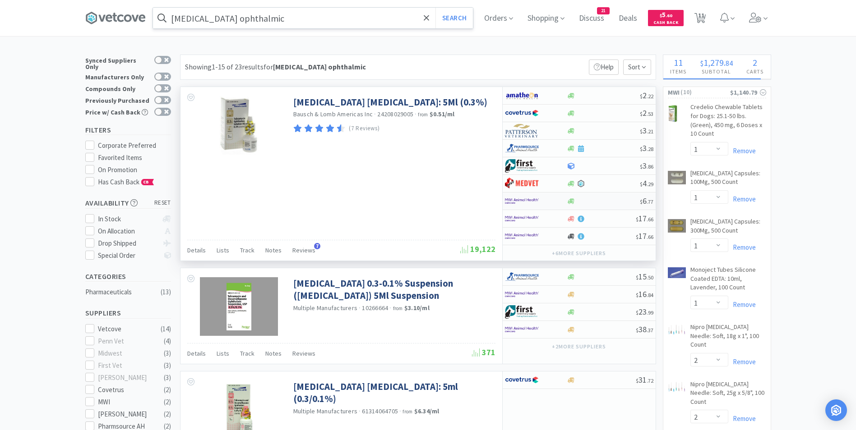
click at [534, 199] on img at bounding box center [522, 201] width 34 height 14
select select "1"
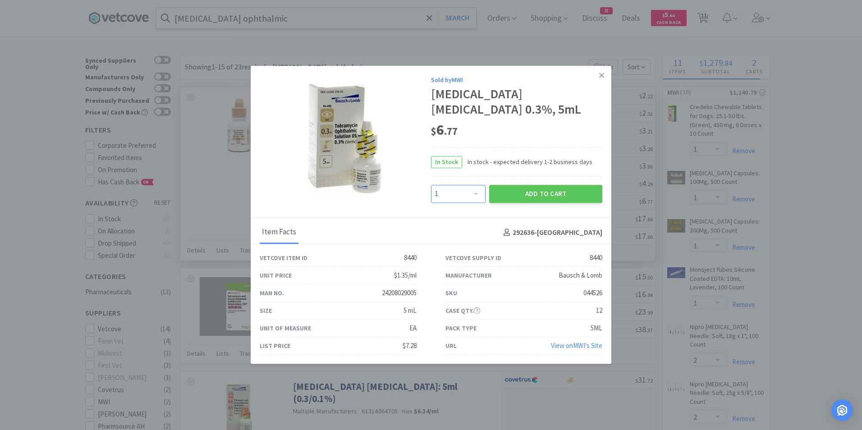
click at [478, 195] on select "Enter Quantity 1 2 3 4 5 6 7 8 9 10 11 12 13 14 15 16 17 18 19 20 Enter Quantity" at bounding box center [458, 194] width 55 height 18
click at [599, 79] on icon at bounding box center [601, 75] width 5 height 8
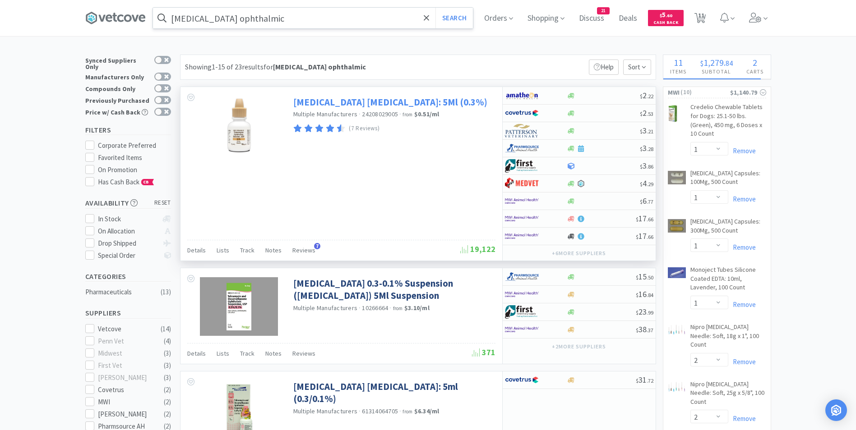
click at [405, 101] on link "[MEDICAL_DATA] [MEDICAL_DATA]: 5Ml (0.3%)" at bounding box center [390, 102] width 194 height 12
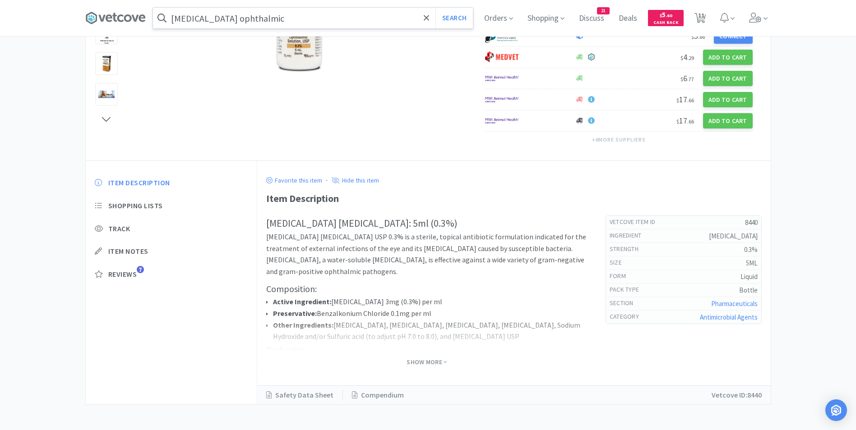
scroll to position [182, 0]
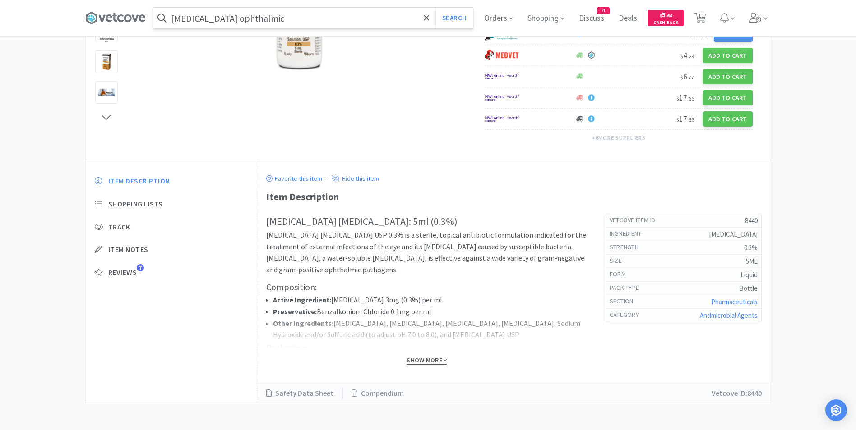
click at [427, 359] on span "Show More" at bounding box center [426, 360] width 40 height 9
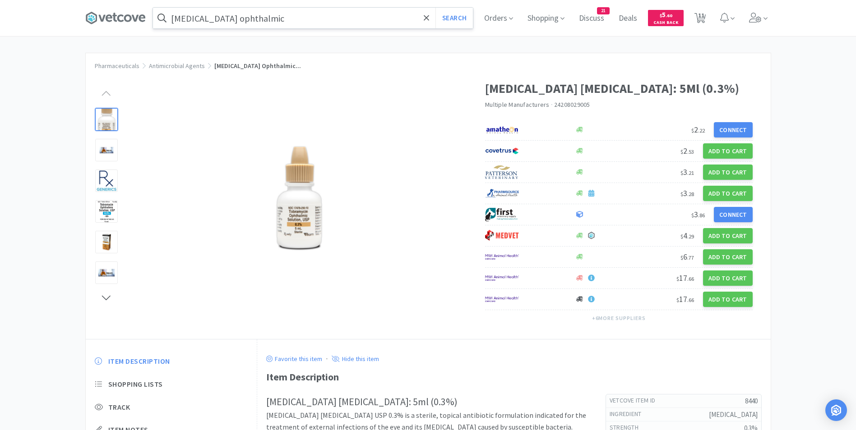
scroll to position [0, 0]
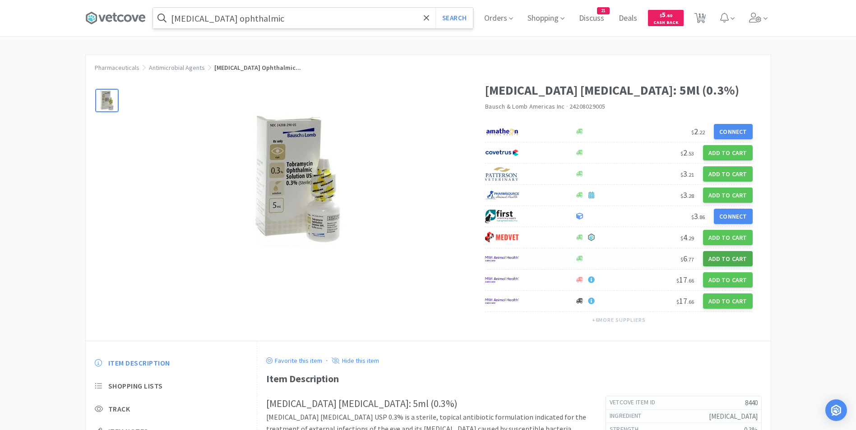
click at [724, 260] on button "Add to Cart" at bounding box center [728, 258] width 50 height 15
select select "1"
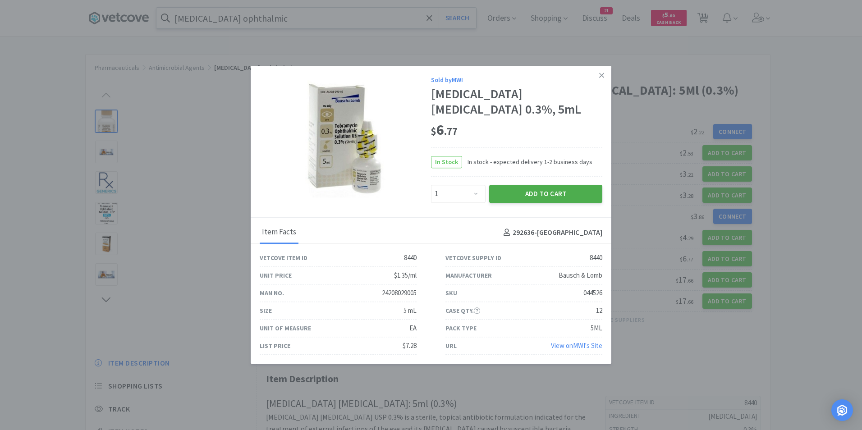
click at [535, 192] on button "Add to Cart" at bounding box center [545, 194] width 113 height 18
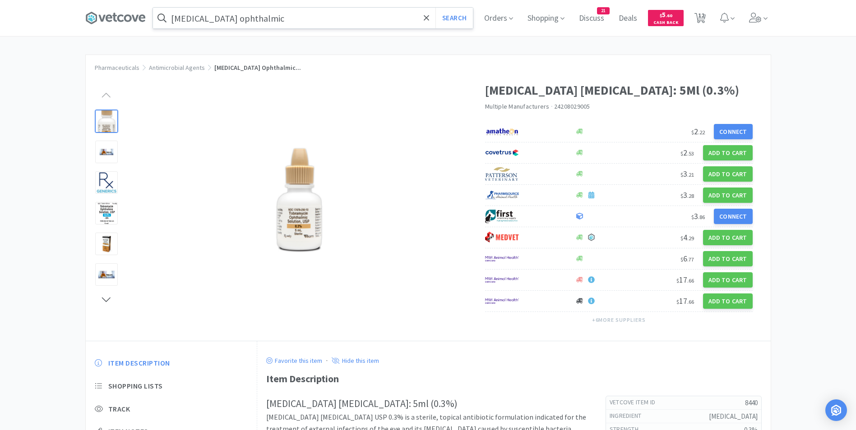
click at [271, 17] on input "[MEDICAL_DATA] ophthalmic" at bounding box center [313, 18] width 320 height 21
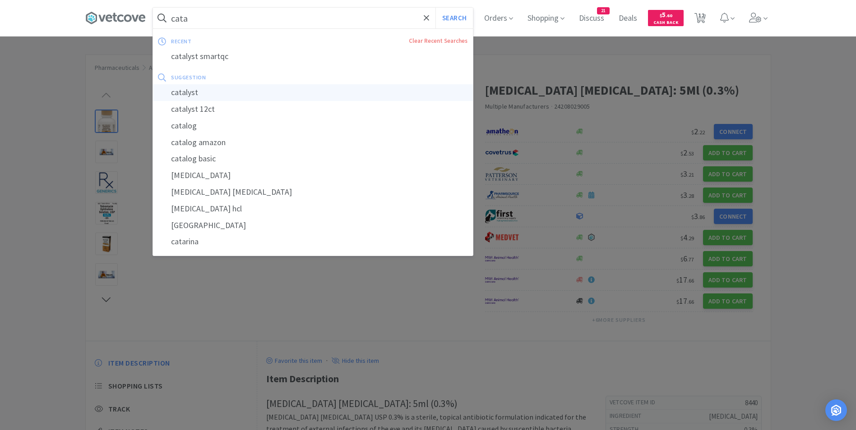
click at [254, 92] on div "catalyst" at bounding box center [313, 92] width 320 height 17
type input "catalyst"
select select "1"
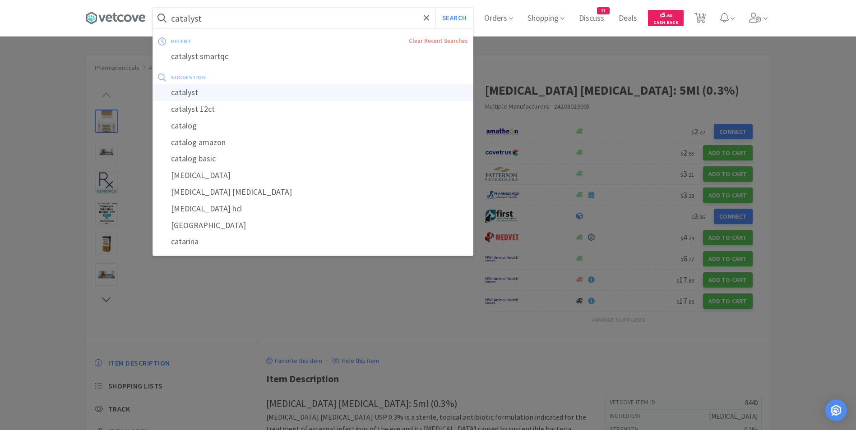
select select "1"
select select "2"
select select "10"
select select "4"
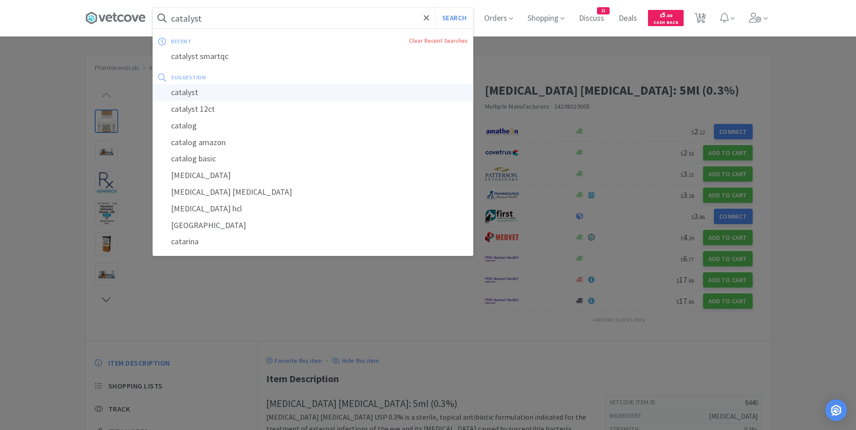
select select "3"
select select "1"
select select "2"
select select "1"
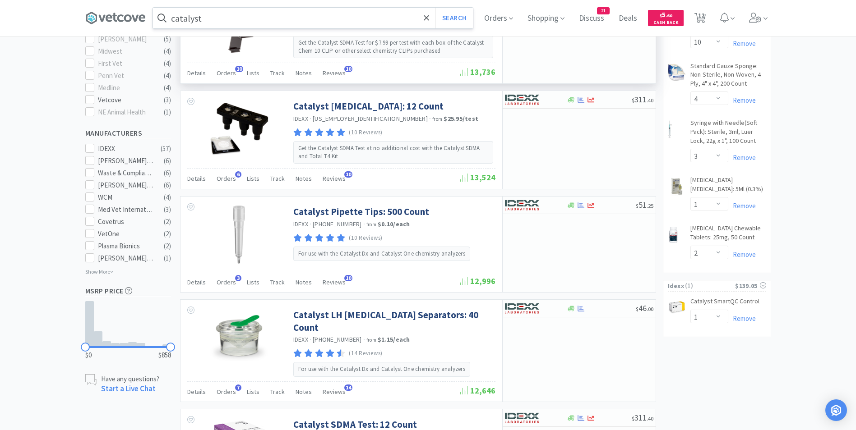
scroll to position [451, 0]
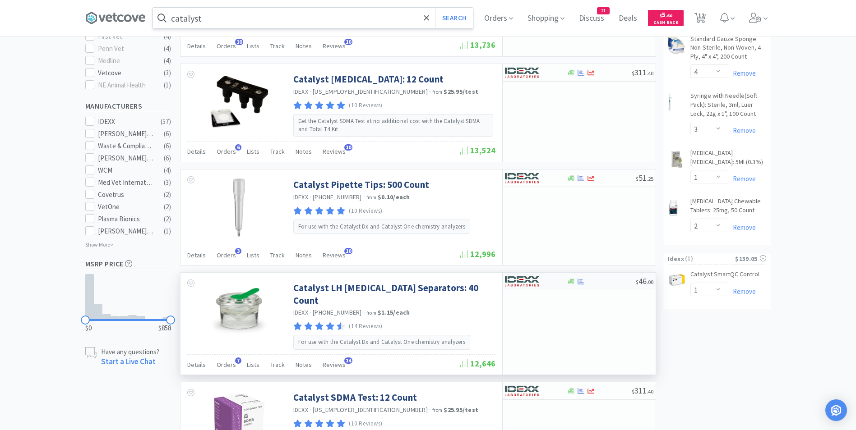
click at [526, 280] on img at bounding box center [522, 282] width 34 height 14
select select "1"
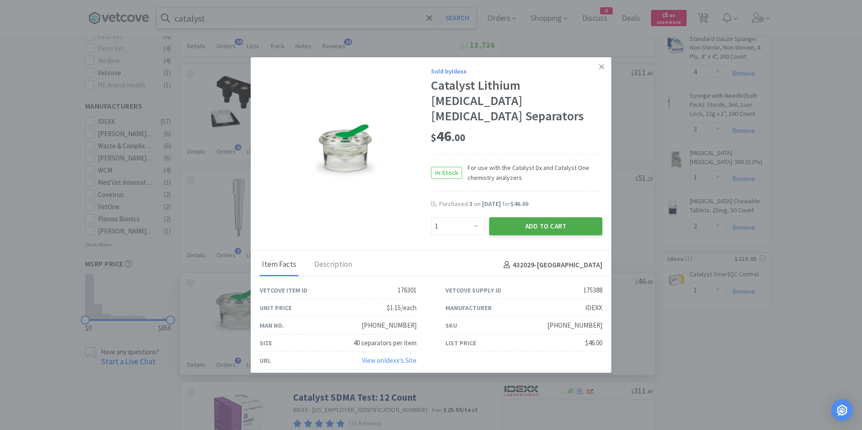
click at [534, 217] on button "Add to Cart" at bounding box center [545, 226] width 113 height 18
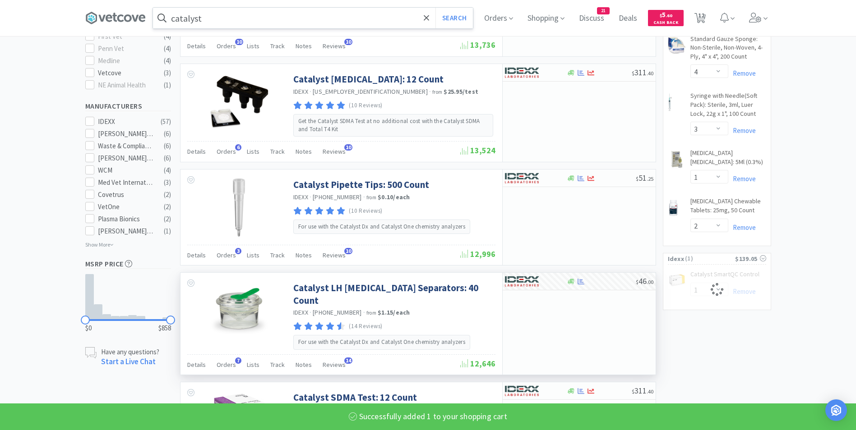
select select "1"
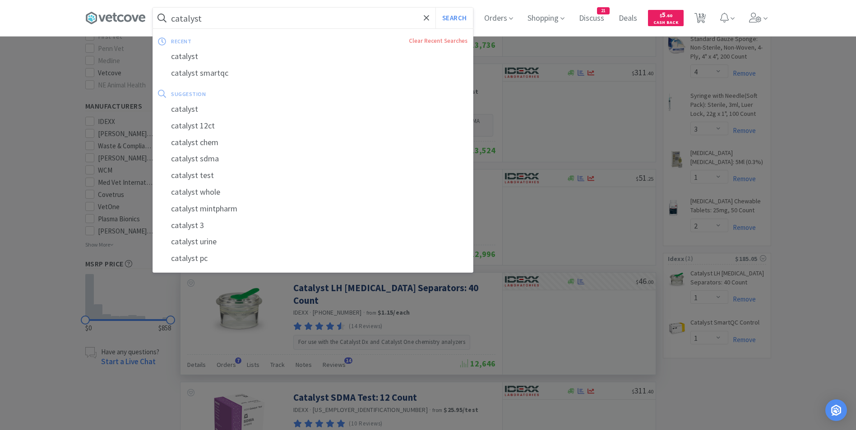
click at [280, 17] on input "catalyst" at bounding box center [313, 18] width 320 height 21
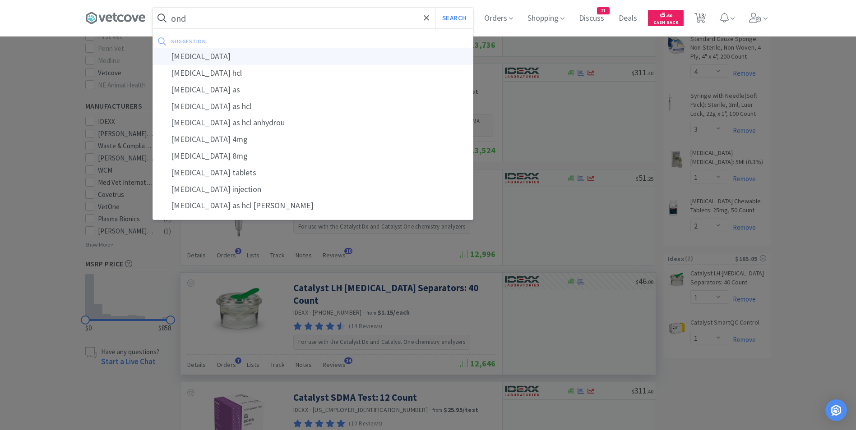
click at [247, 57] on div "[MEDICAL_DATA]" at bounding box center [313, 56] width 320 height 17
type input "[MEDICAL_DATA]"
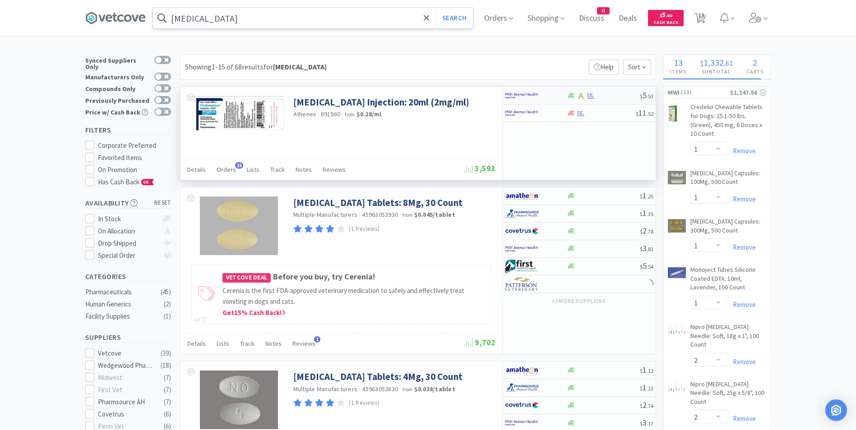
click at [535, 93] on img at bounding box center [522, 96] width 34 height 14
select select "1"
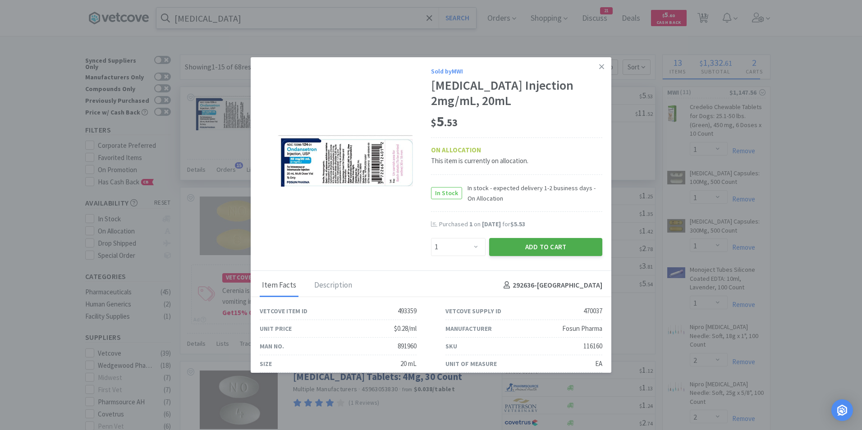
click at [527, 245] on button "Add to Cart" at bounding box center [545, 247] width 113 height 18
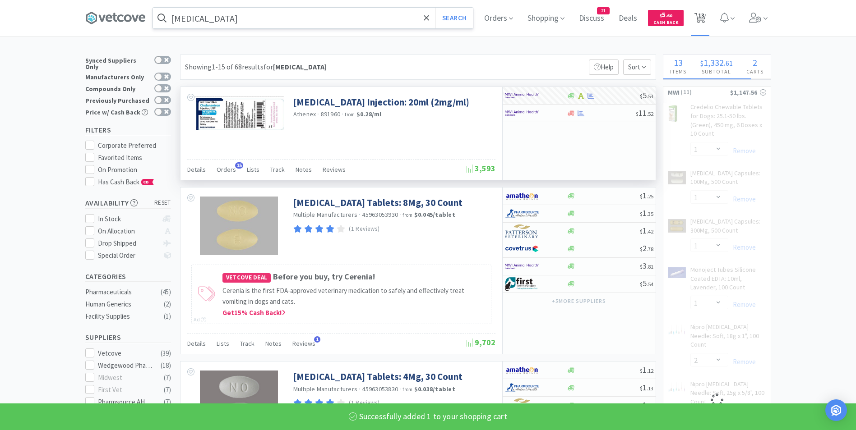
click at [704, 16] on span "13" at bounding box center [701, 15] width 6 height 36
select select "1"
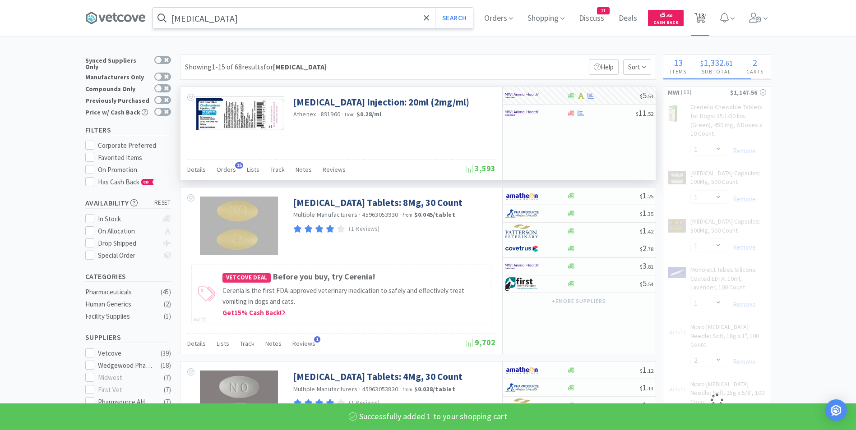
select select "1"
select select "2"
select select "10"
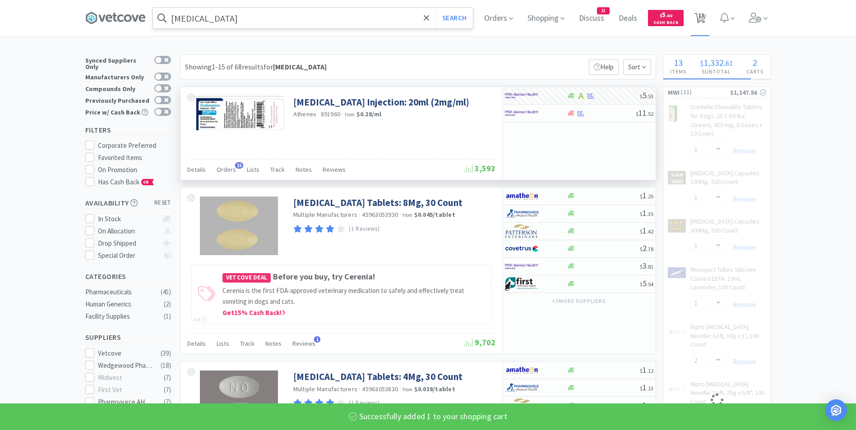
select select "4"
select select "3"
select select "1"
select select "2"
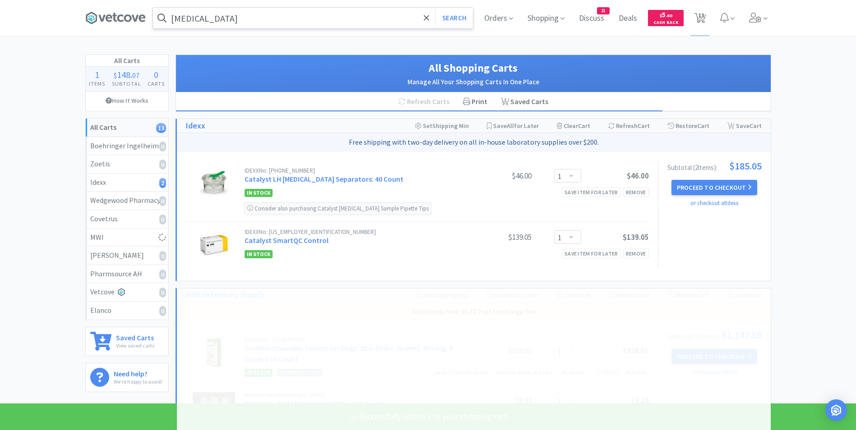
select select "1"
select select "10"
select select "4"
select select "3"
select select "1"
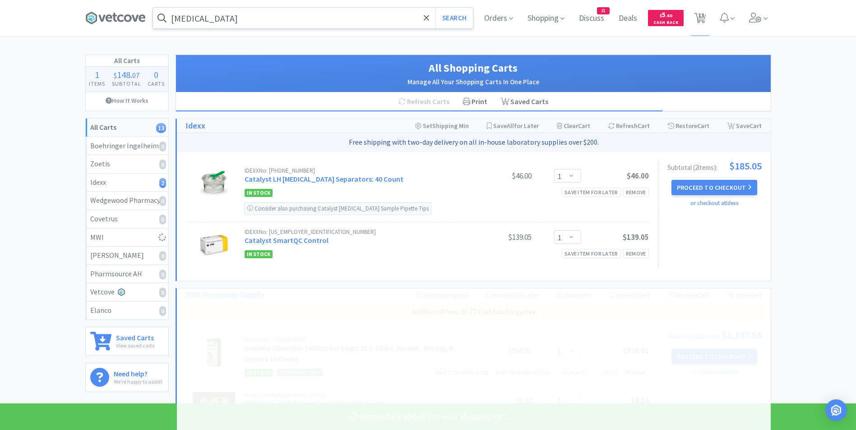
select select "2"
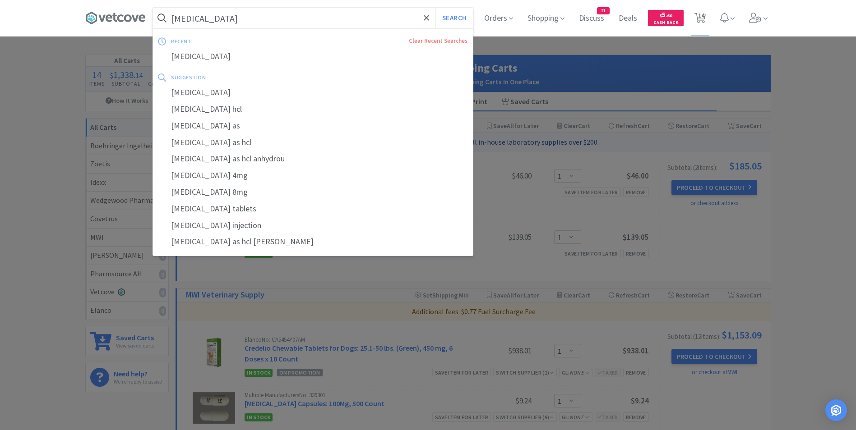
click at [249, 13] on input "[MEDICAL_DATA]" at bounding box center [313, 18] width 320 height 21
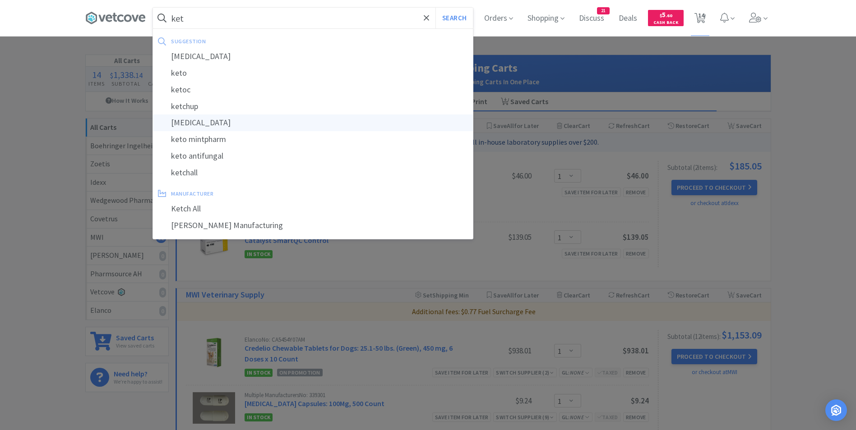
click at [242, 117] on div "[MEDICAL_DATA]" at bounding box center [313, 123] width 320 height 17
type input "[MEDICAL_DATA]"
select select "1"
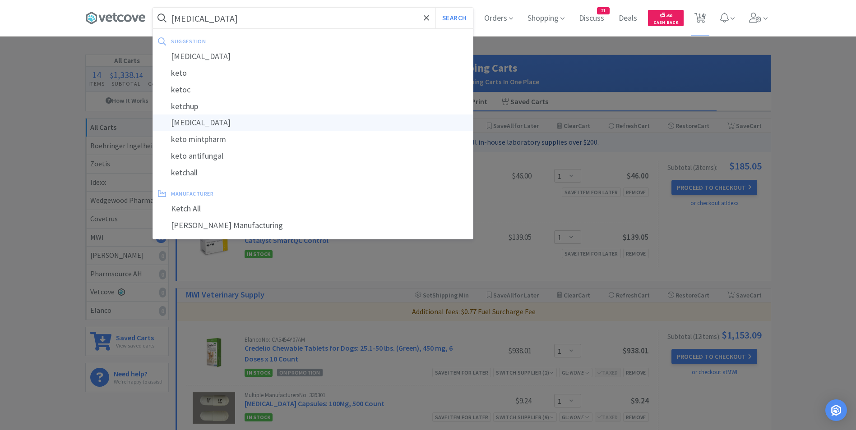
select select "1"
select select "2"
select select "1"
select select "10"
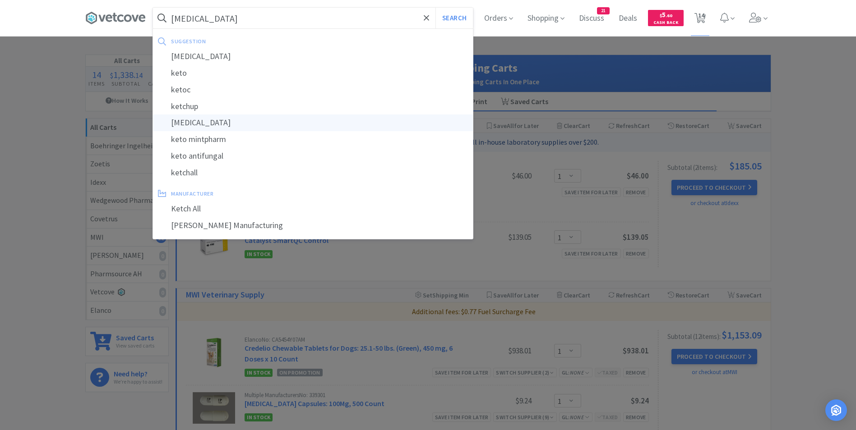
select select "4"
select select "3"
select select "1"
select select "2"
select select "1"
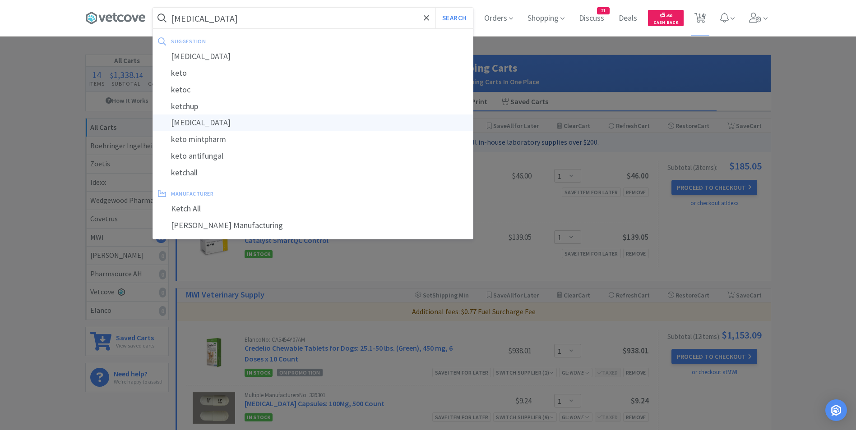
select select "1"
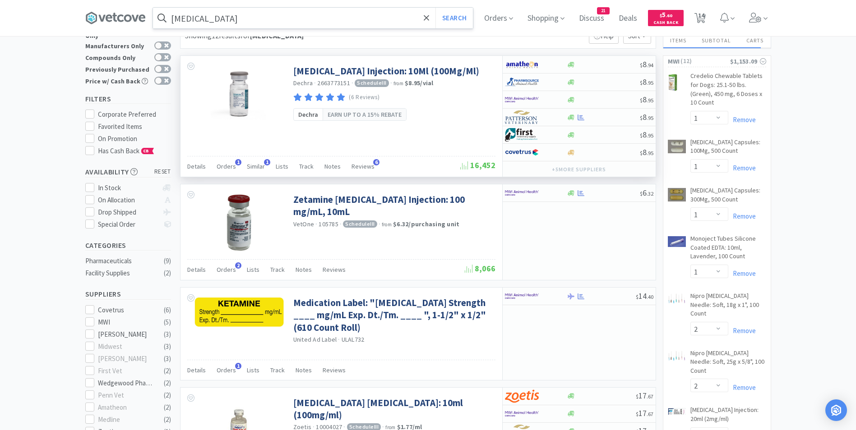
scroll to position [45, 0]
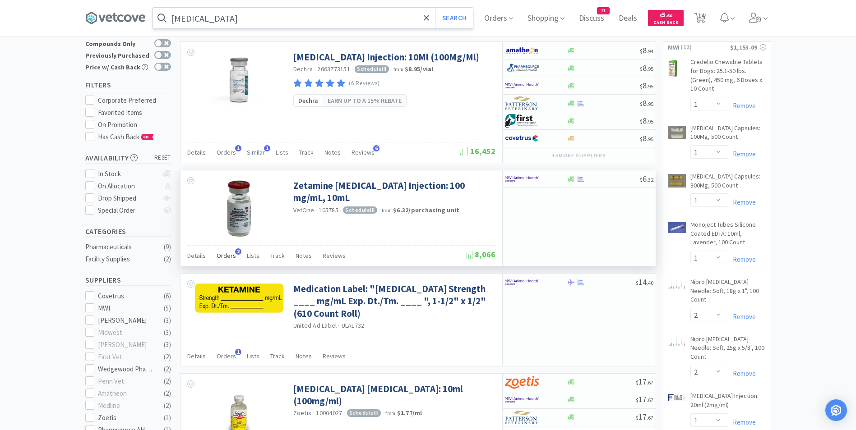
click at [229, 258] on span "Orders" at bounding box center [226, 256] width 19 height 8
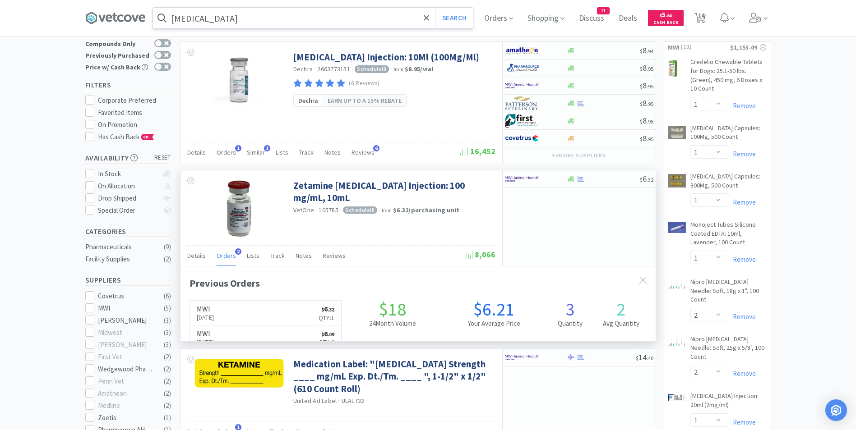
scroll to position [234, 475]
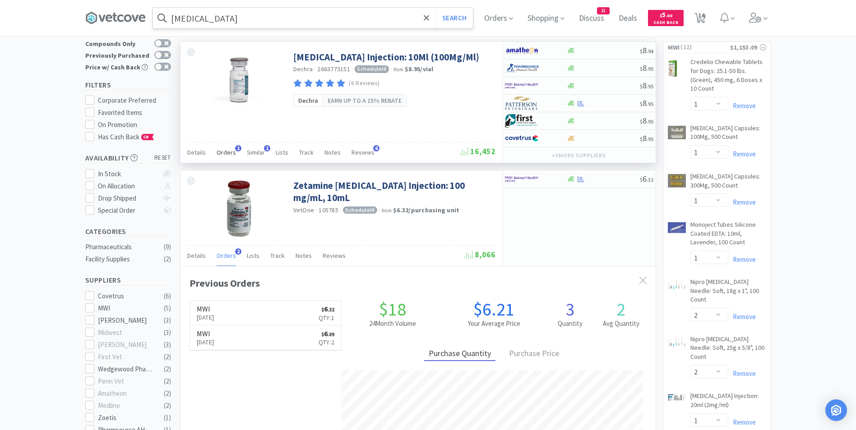
click at [230, 153] on span "Orders" at bounding box center [226, 152] width 19 height 8
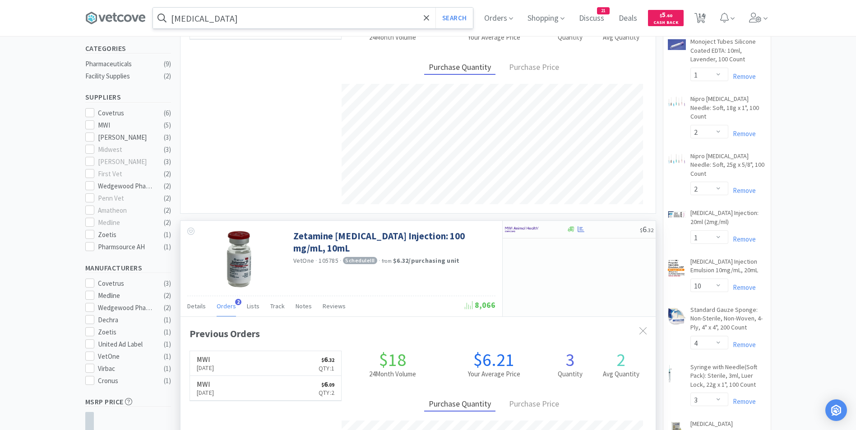
scroll to position [226, 0]
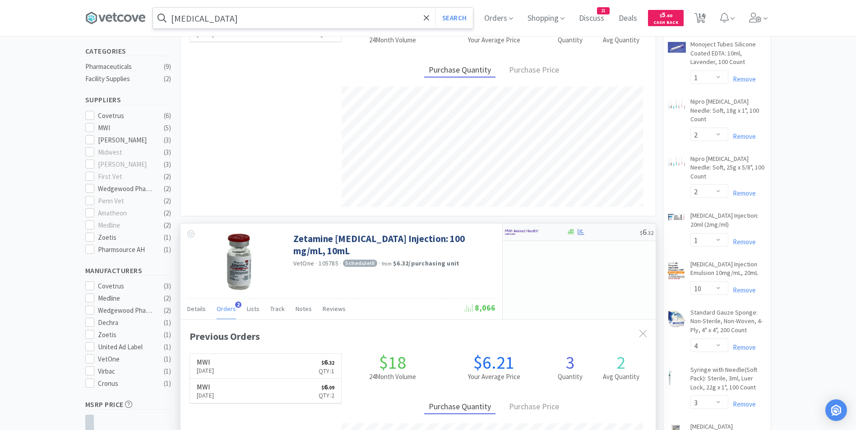
click at [543, 233] on div at bounding box center [530, 232] width 50 height 15
select select "1"
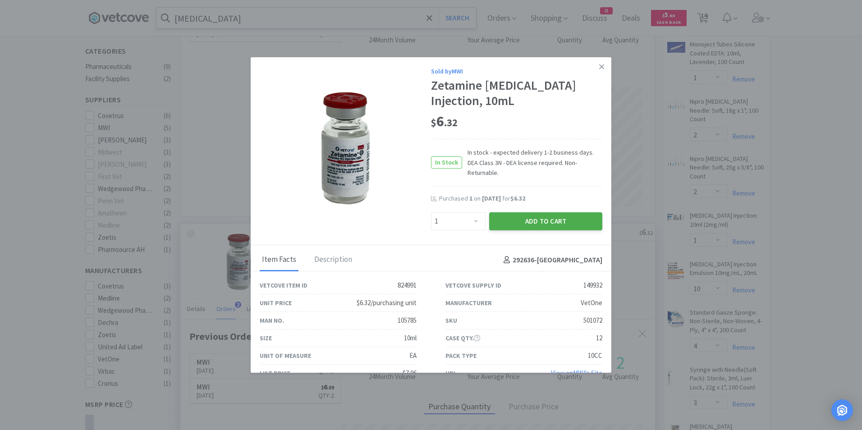
click at [525, 213] on button "Add to Cart" at bounding box center [545, 221] width 113 height 18
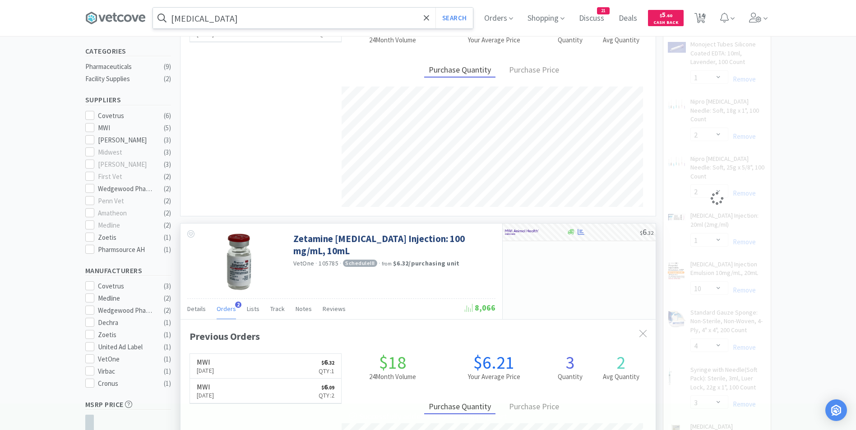
select select "1"
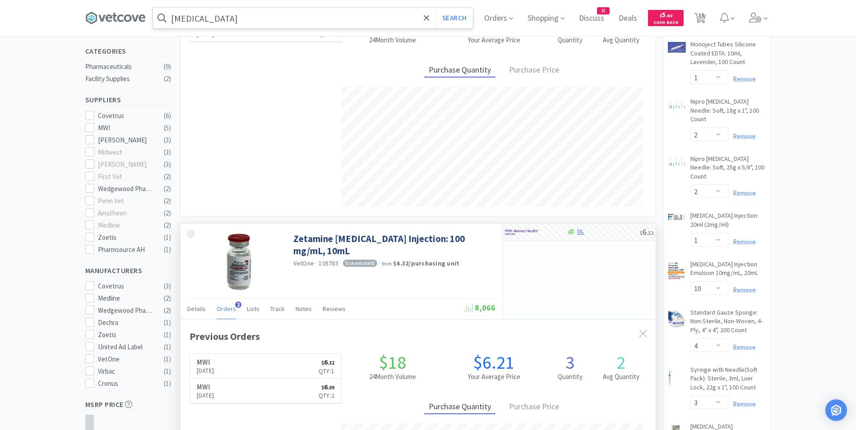
click at [216, 23] on input "[MEDICAL_DATA]" at bounding box center [313, 18] width 320 height 21
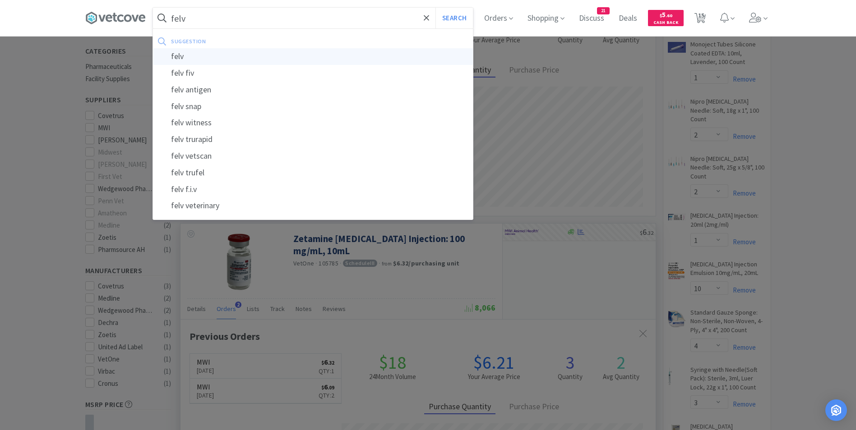
type input "felv"
click at [213, 58] on div "felv" at bounding box center [313, 56] width 320 height 17
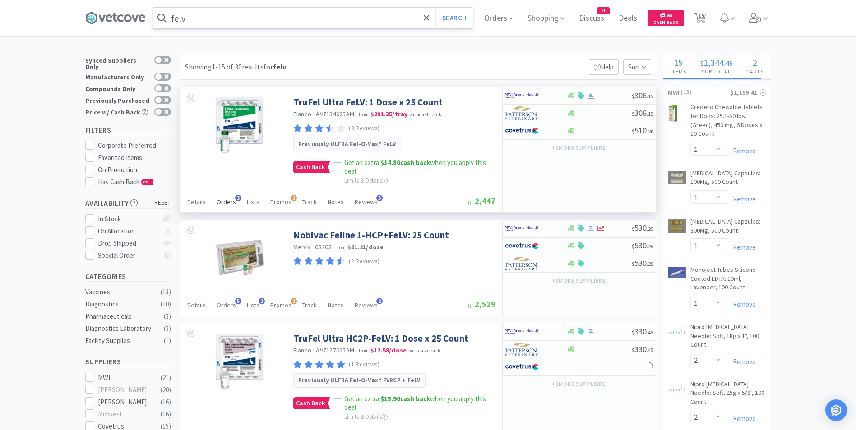
click at [227, 203] on span "Orders" at bounding box center [226, 202] width 19 height 8
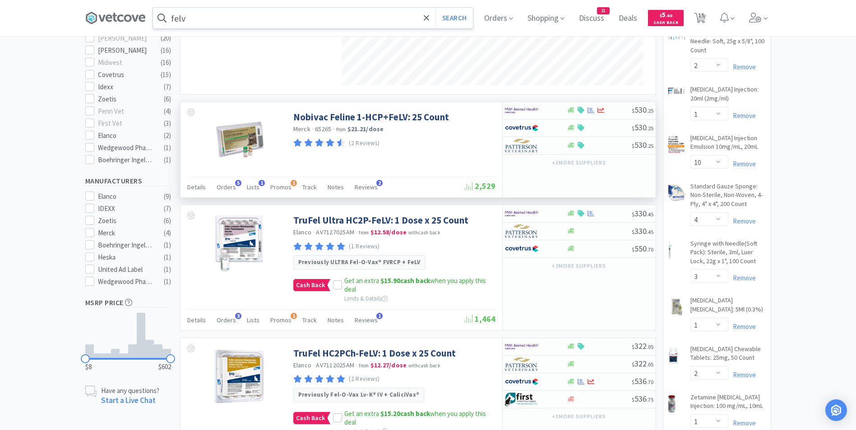
scroll to position [361, 0]
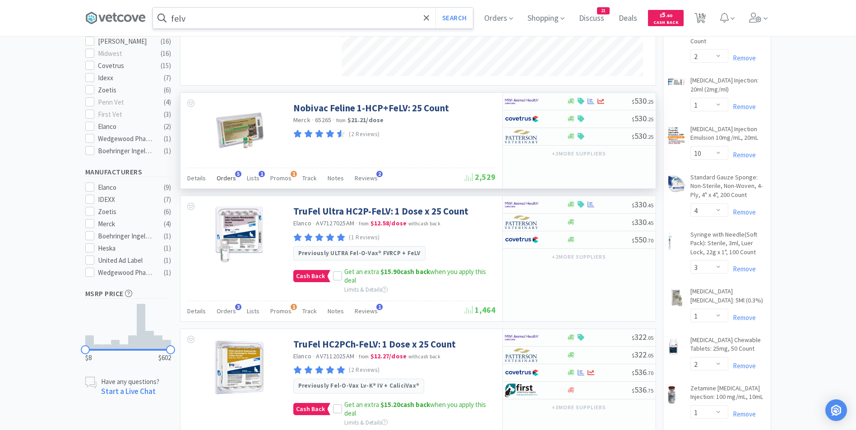
click at [228, 178] on span "Orders" at bounding box center [226, 178] width 19 height 8
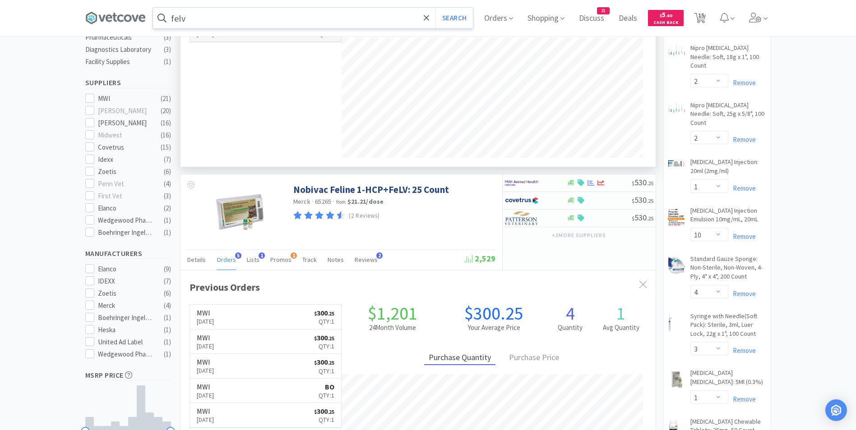
scroll to position [180, 0]
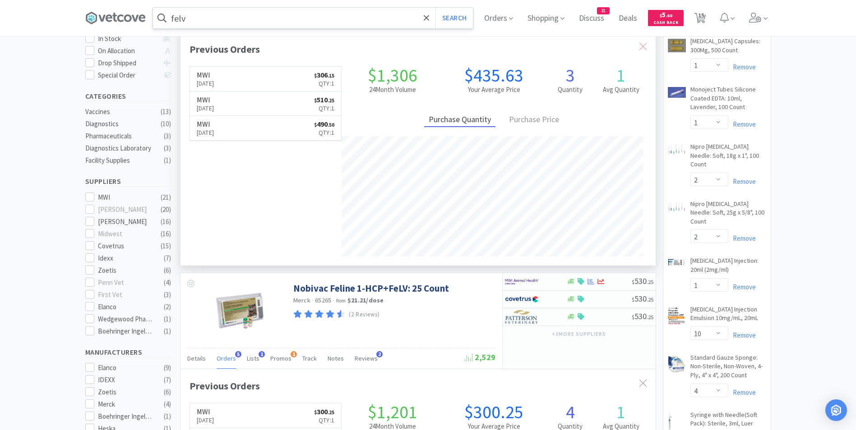
click at [644, 44] on icon at bounding box center [642, 46] width 7 height 7
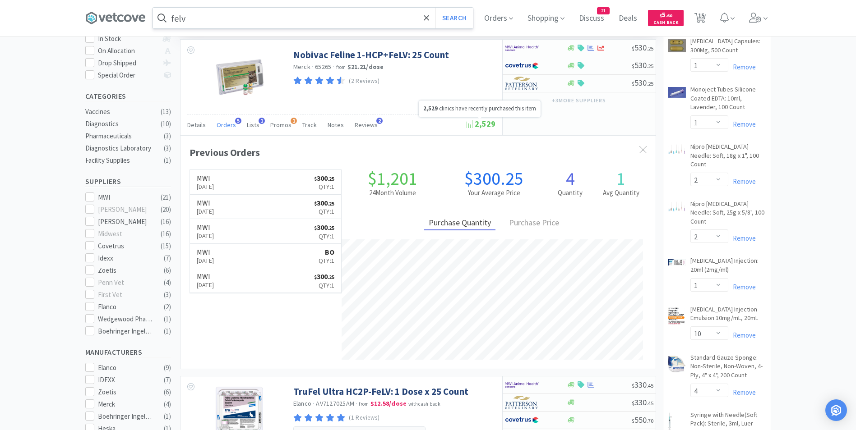
scroll to position [0, 0]
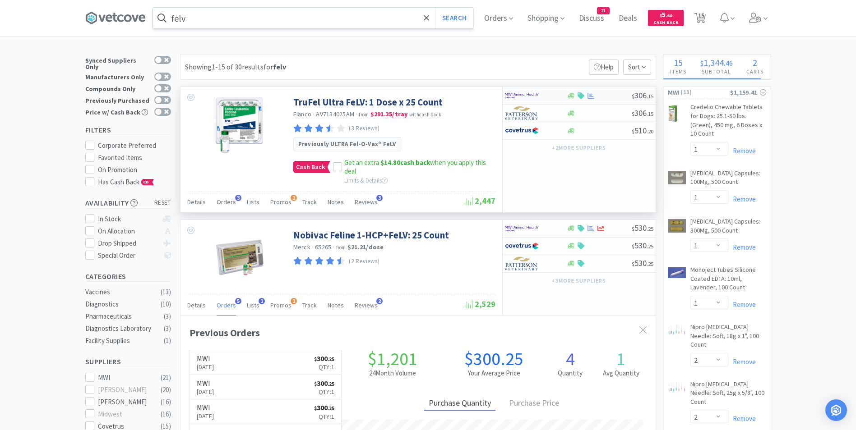
click at [514, 98] on img at bounding box center [522, 96] width 34 height 14
select select "1"
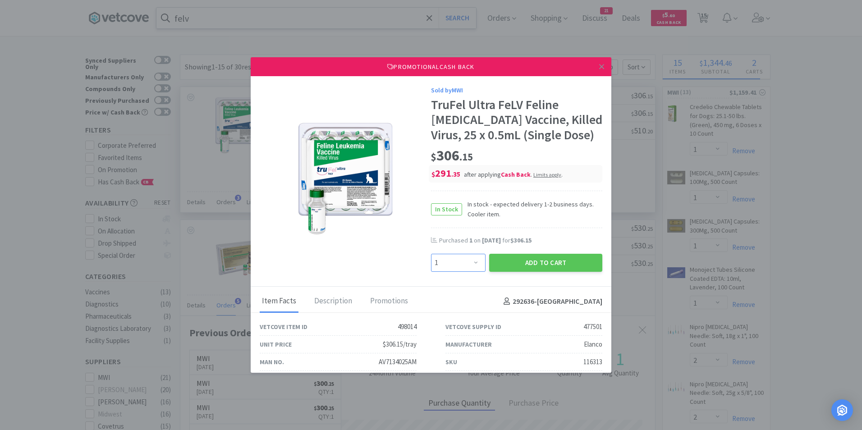
click at [473, 266] on select "Enter Quantity 1 2 3 4 5 6 7 8 9 10 11 12 13 14 15 16 17 18 19 20 Enter Quantity" at bounding box center [458, 263] width 55 height 18
click at [541, 261] on button "Add to Cart" at bounding box center [545, 263] width 113 height 18
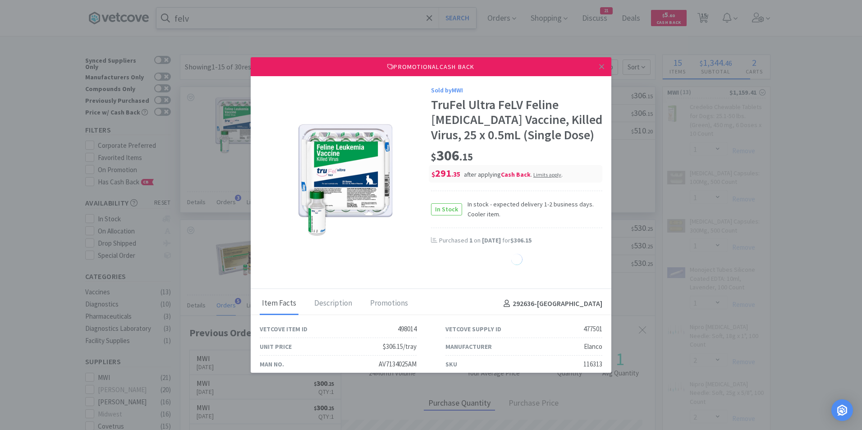
select select "1"
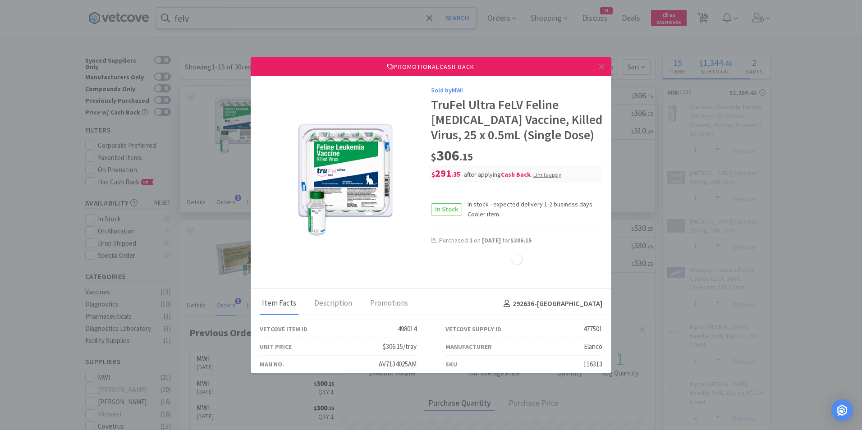
select select "1"
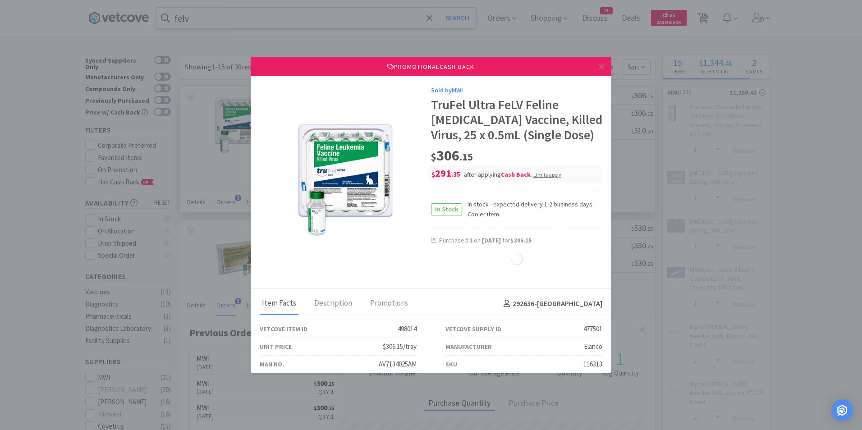
select select "1"
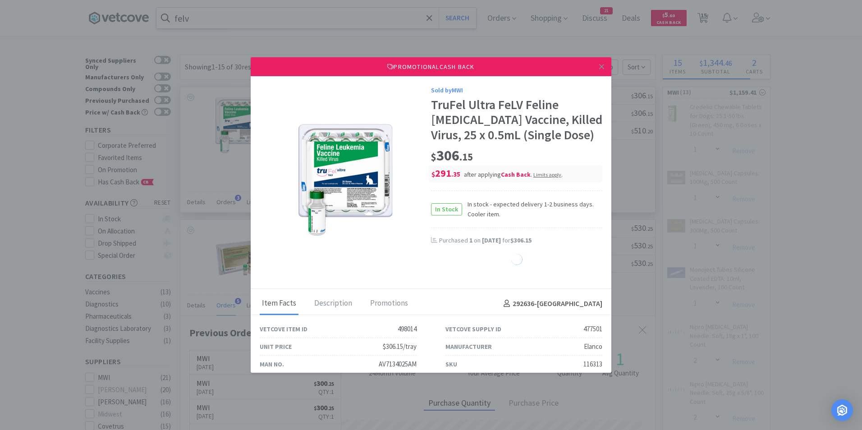
select select "1"
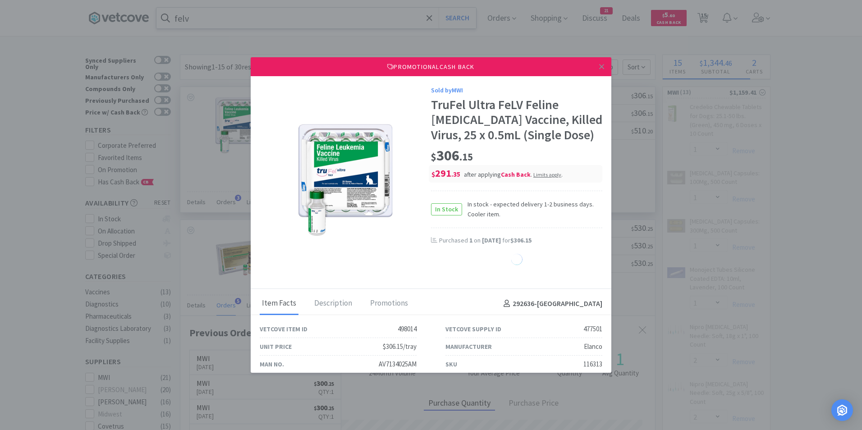
select select "1"
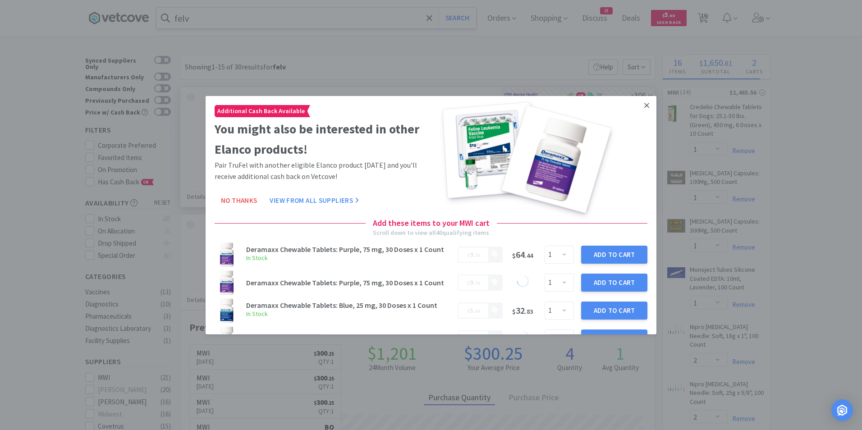
click at [645, 106] on icon at bounding box center [647, 105] width 5 height 5
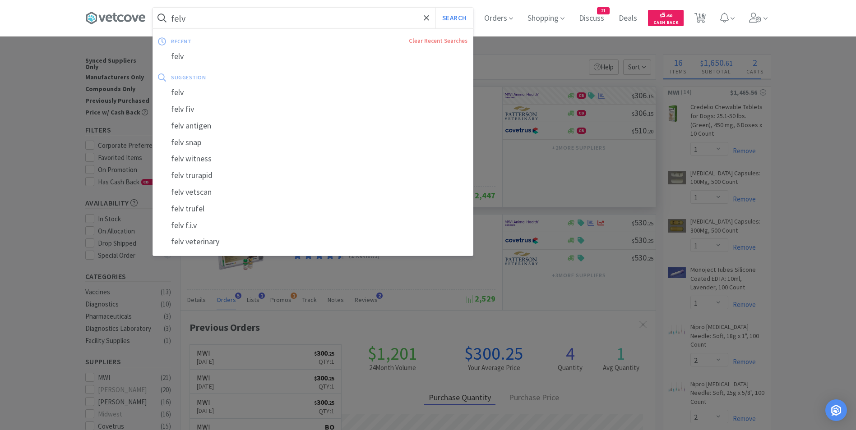
click at [271, 18] on input "felv" at bounding box center [313, 18] width 320 height 21
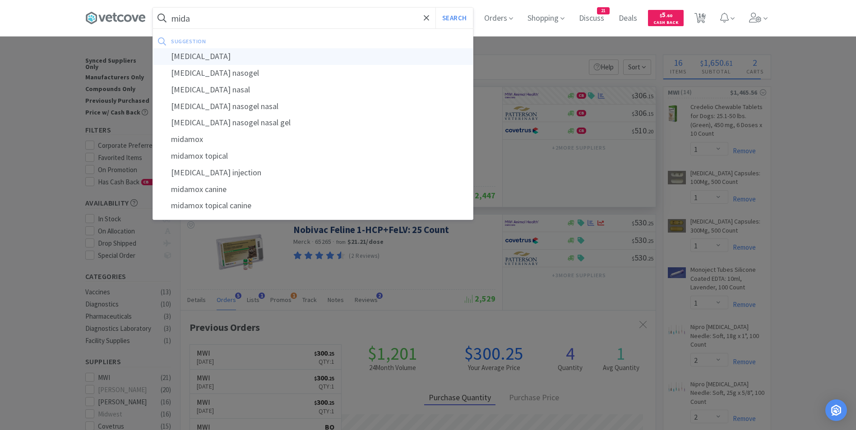
click at [245, 56] on div "[MEDICAL_DATA]" at bounding box center [313, 56] width 320 height 17
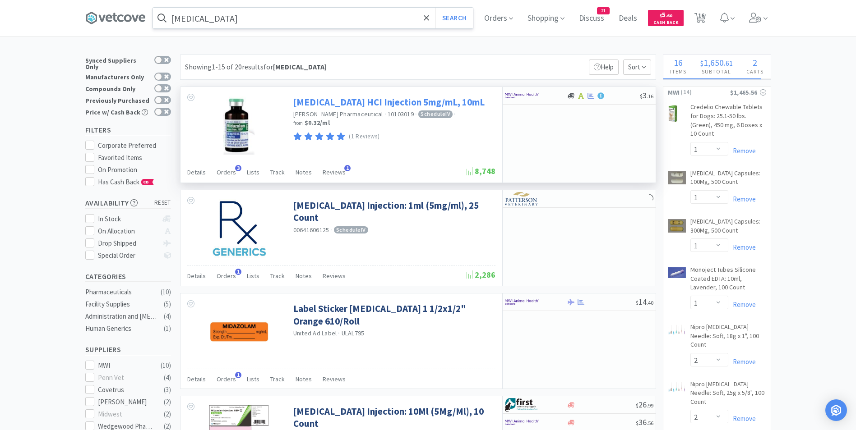
click at [363, 102] on link "[MEDICAL_DATA] HCI Injection 5mg/mL, 10mL" at bounding box center [388, 102] width 191 height 12
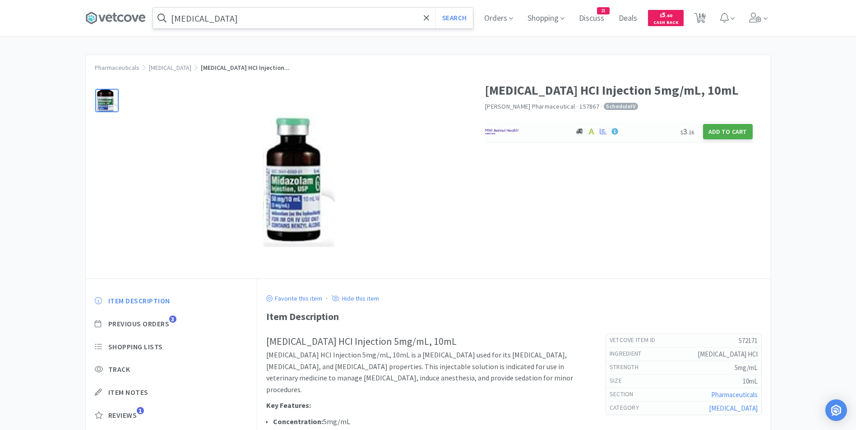
click at [724, 131] on button "Add to Cart" at bounding box center [728, 131] width 50 height 15
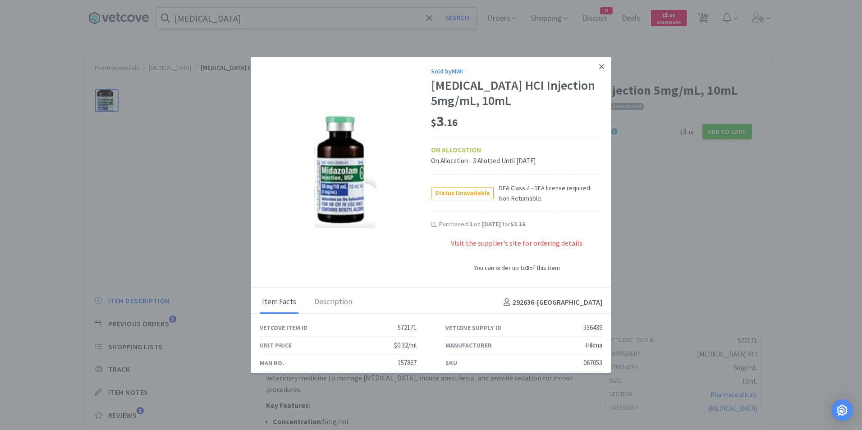
click at [599, 67] on icon at bounding box center [601, 66] width 5 height 5
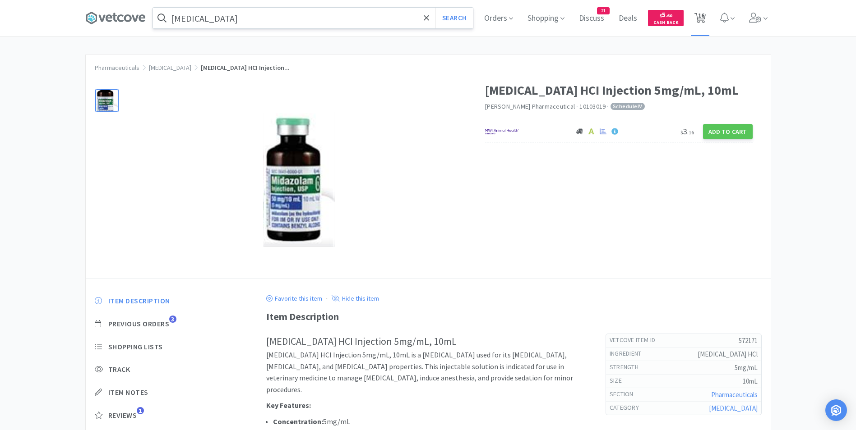
click at [704, 20] on span "16" at bounding box center [701, 15] width 6 height 36
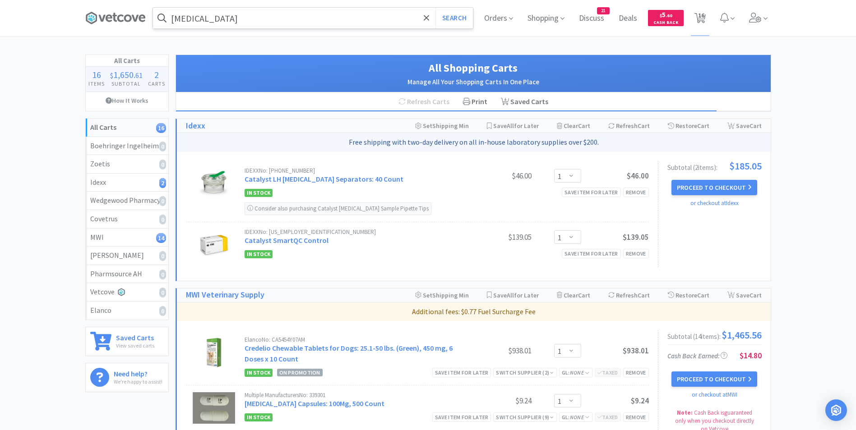
click at [245, 20] on input "[MEDICAL_DATA]" at bounding box center [313, 18] width 320 height 21
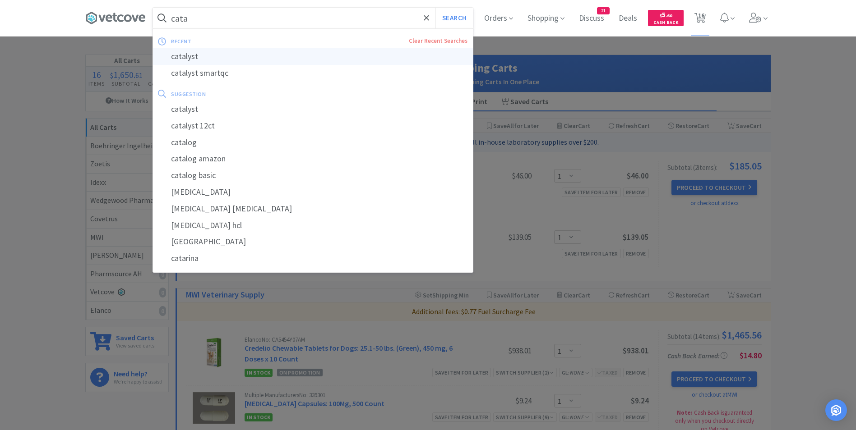
click at [185, 54] on div "catalyst" at bounding box center [313, 56] width 320 height 17
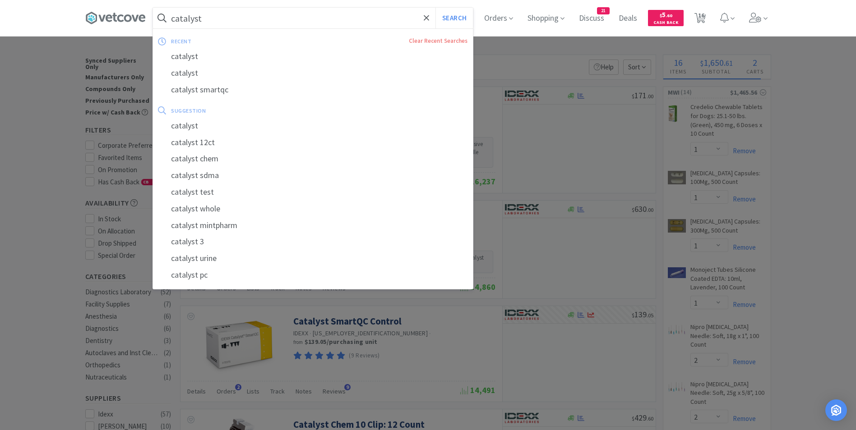
click at [212, 18] on input "catalyst" at bounding box center [313, 18] width 320 height 21
click at [214, 18] on input "catalyst" at bounding box center [313, 18] width 320 height 21
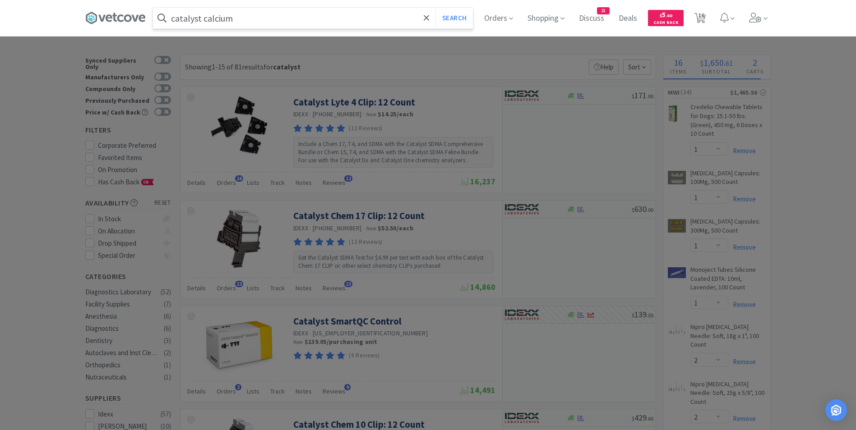
click at [435, 8] on button "Search" at bounding box center [453, 18] width 37 height 21
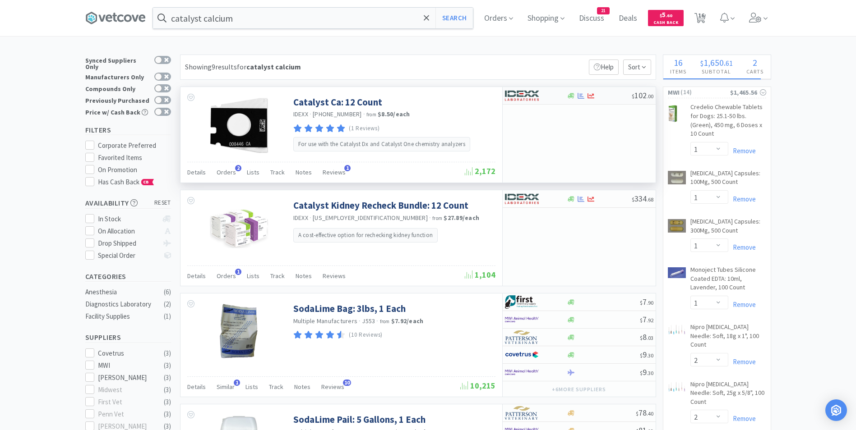
click at [533, 95] on img at bounding box center [522, 96] width 34 height 14
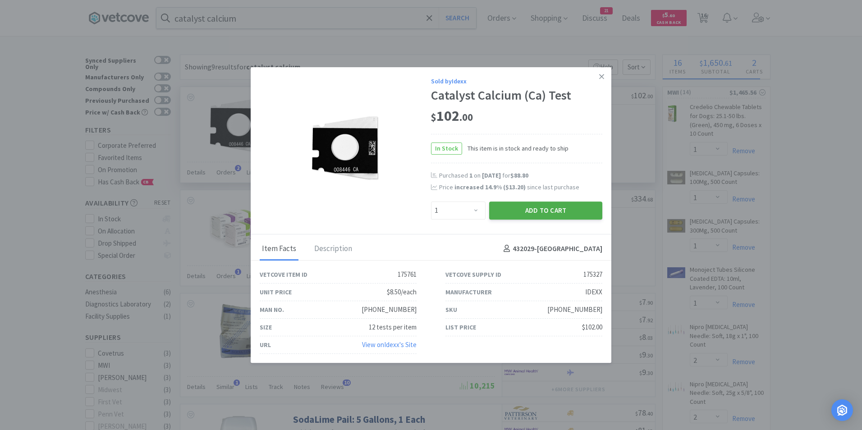
click at [537, 209] on button "Add to Cart" at bounding box center [545, 211] width 113 height 18
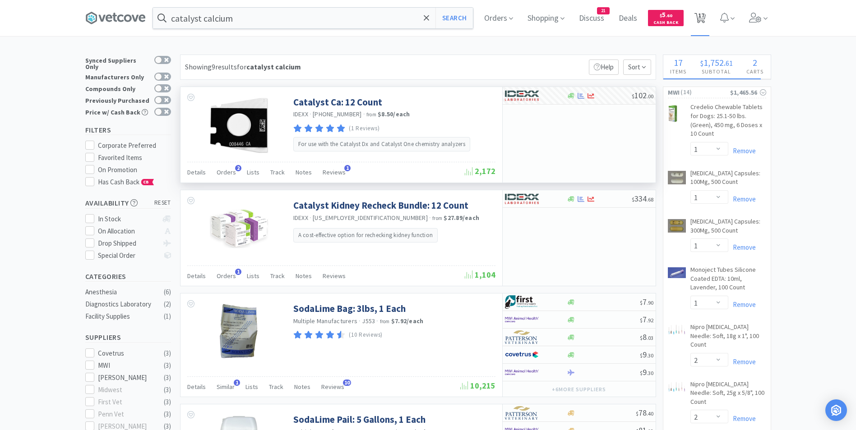
click at [704, 16] on span "17" at bounding box center [701, 15] width 6 height 36
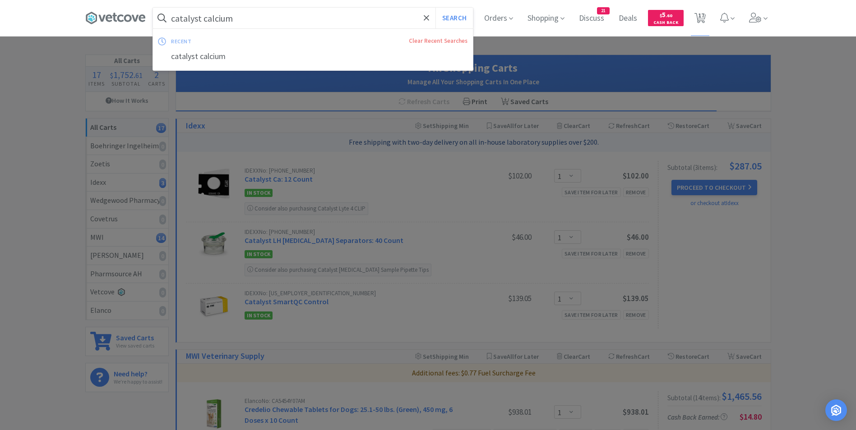
click at [243, 17] on input "catalyst calcium" at bounding box center [313, 18] width 320 height 21
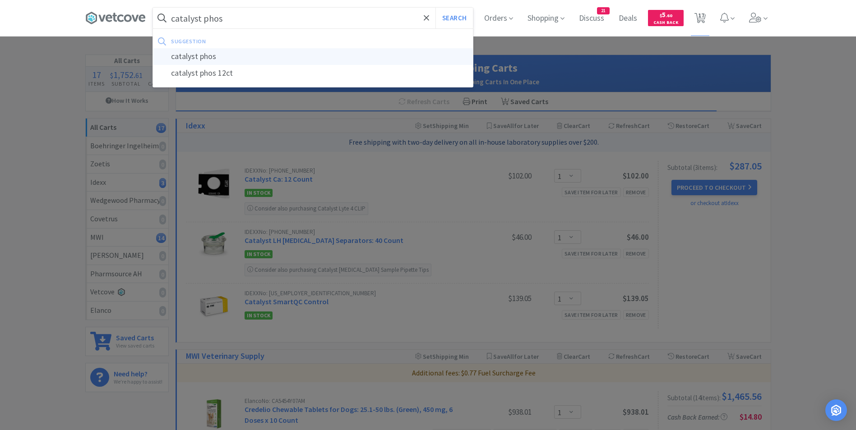
click at [229, 57] on div "catalyst phos" at bounding box center [313, 56] width 320 height 17
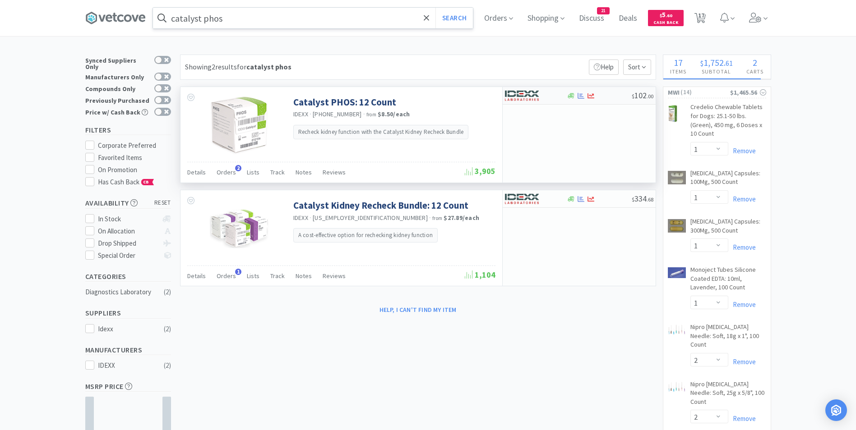
click at [558, 97] on div at bounding box center [536, 95] width 62 height 15
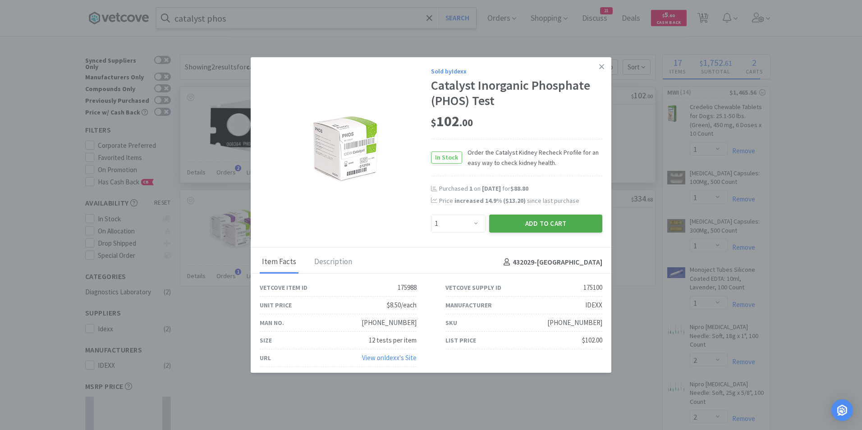
click at [519, 223] on button "Add to Cart" at bounding box center [545, 224] width 113 height 18
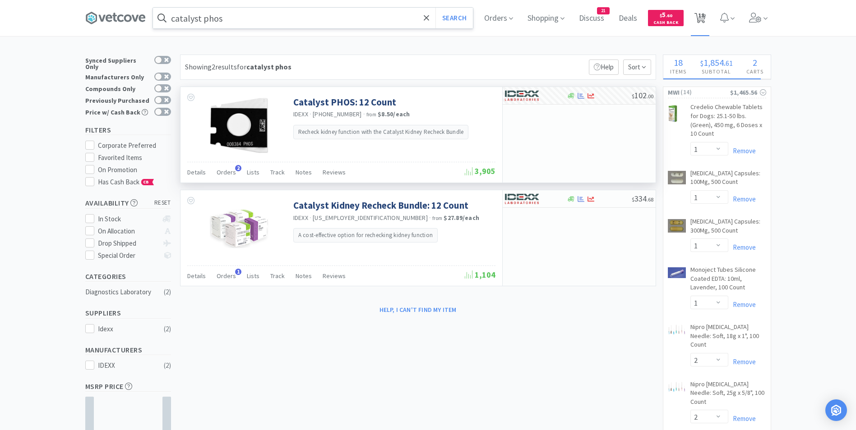
click at [700, 16] on icon at bounding box center [699, 18] width 11 height 10
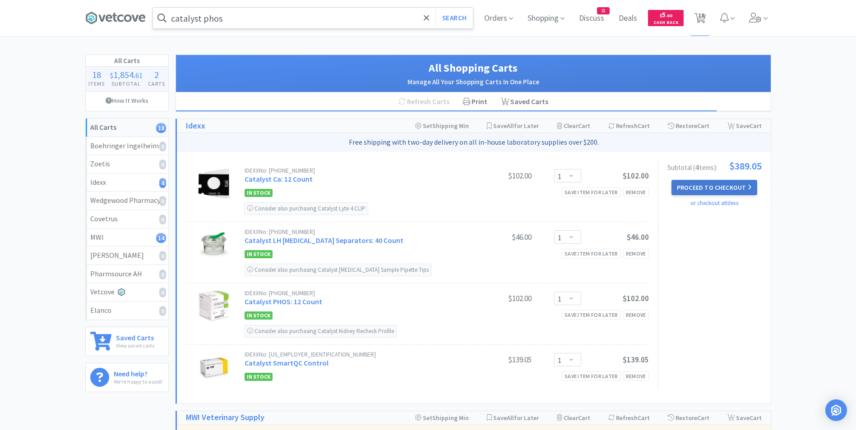
click at [719, 186] on button "Proceed to Checkout" at bounding box center [714, 187] width 86 height 15
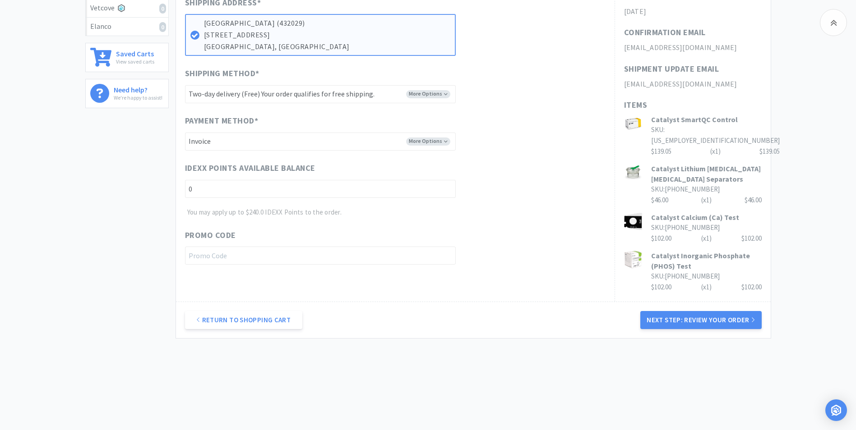
scroll to position [286, 0]
click at [673, 316] on button "Next Step: Review Your Order" at bounding box center [700, 319] width 121 height 18
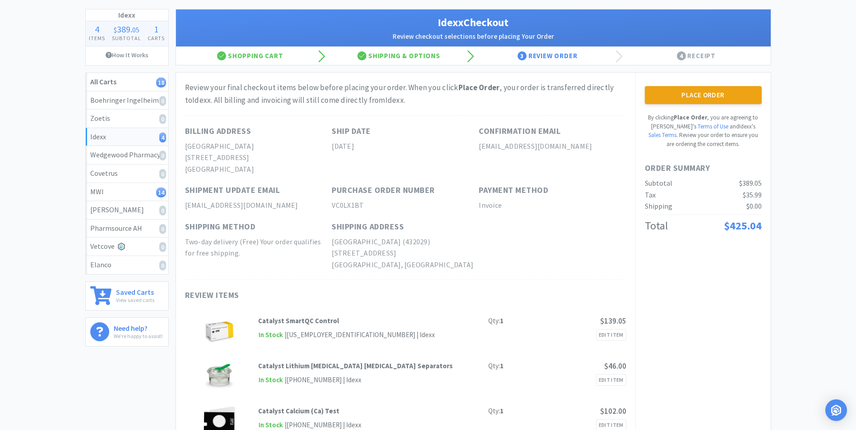
scroll to position [0, 0]
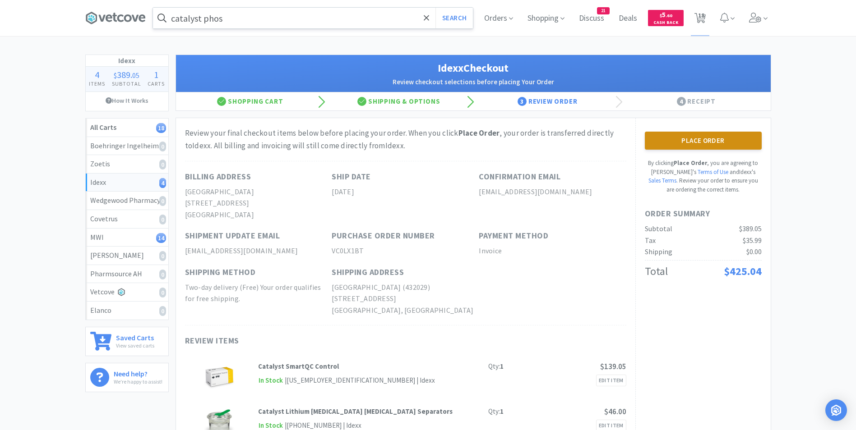
click at [687, 143] on button "Place Order" at bounding box center [703, 141] width 117 height 18
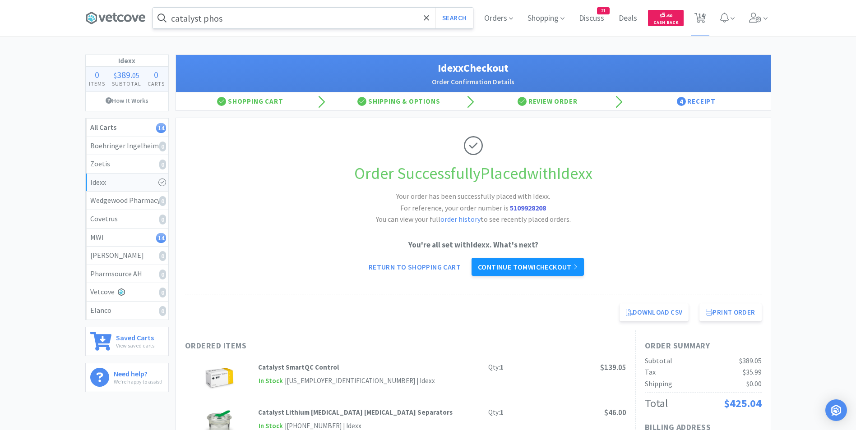
click at [547, 266] on link "Continue to MWI checkout" at bounding box center [527, 267] width 112 height 18
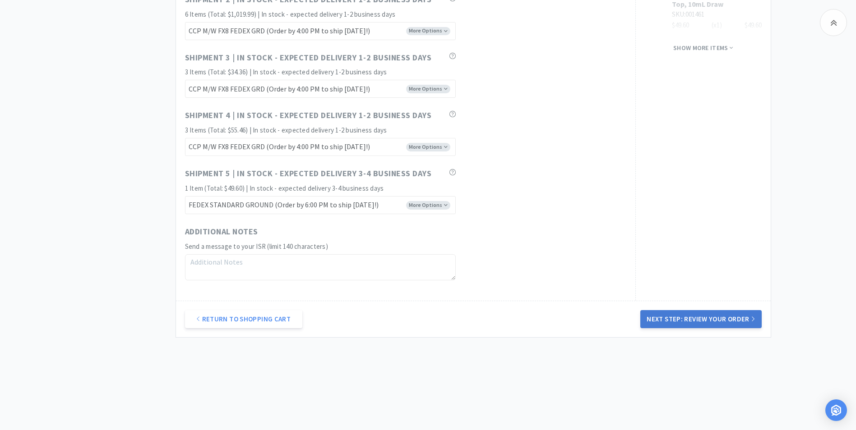
click at [676, 319] on button "Next Step: Review Your Order" at bounding box center [700, 319] width 121 height 18
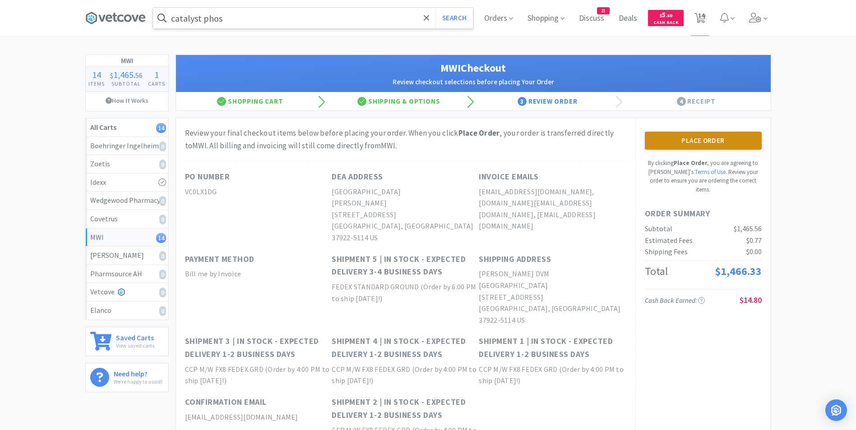
click at [676, 138] on button "Place Order" at bounding box center [703, 141] width 117 height 18
